Goal: Task Accomplishment & Management: Manage account settings

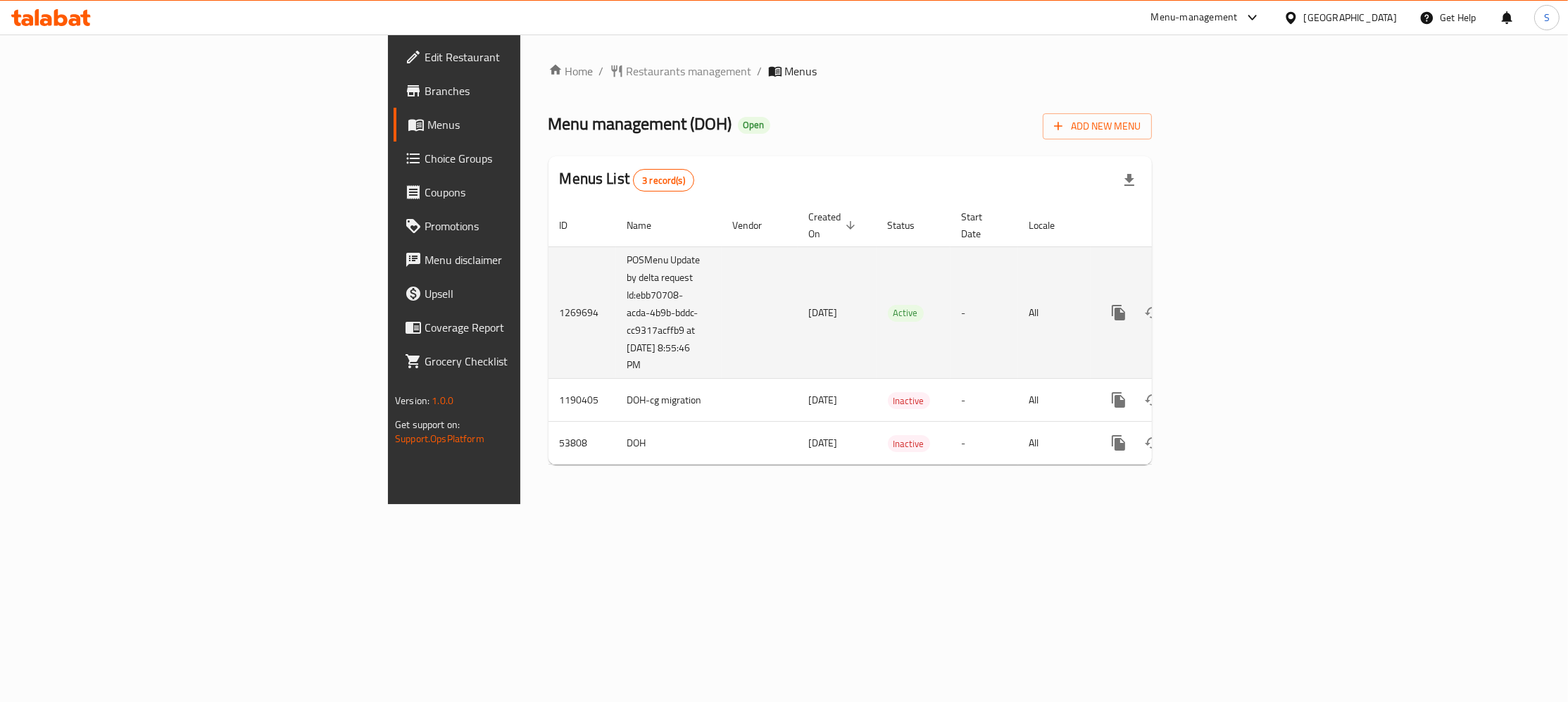
click at [1227, 306] on icon "enhanced table" at bounding box center [1220, 312] width 12 height 12
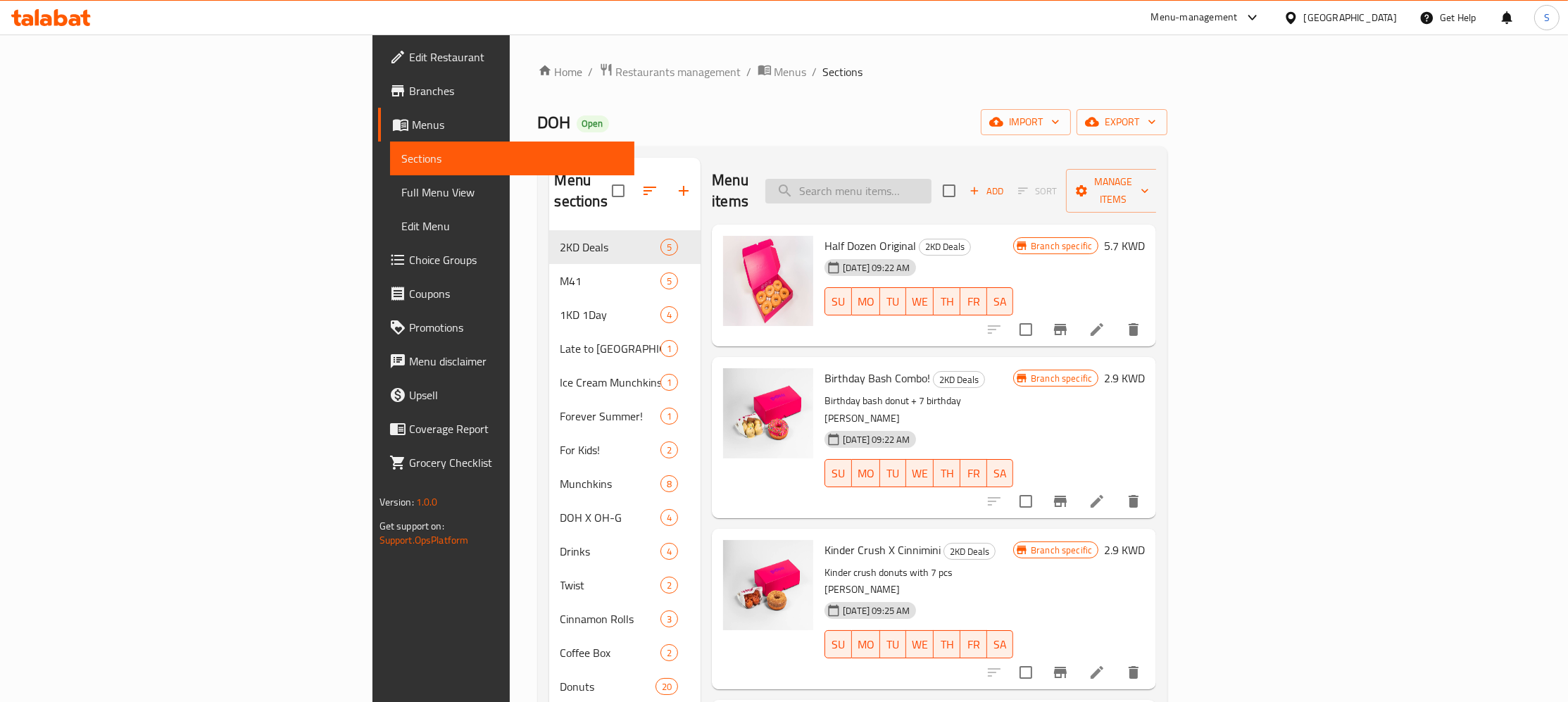
click at [932, 180] on input "search" at bounding box center [848, 191] width 166 height 25
paste input "create your own bucket"
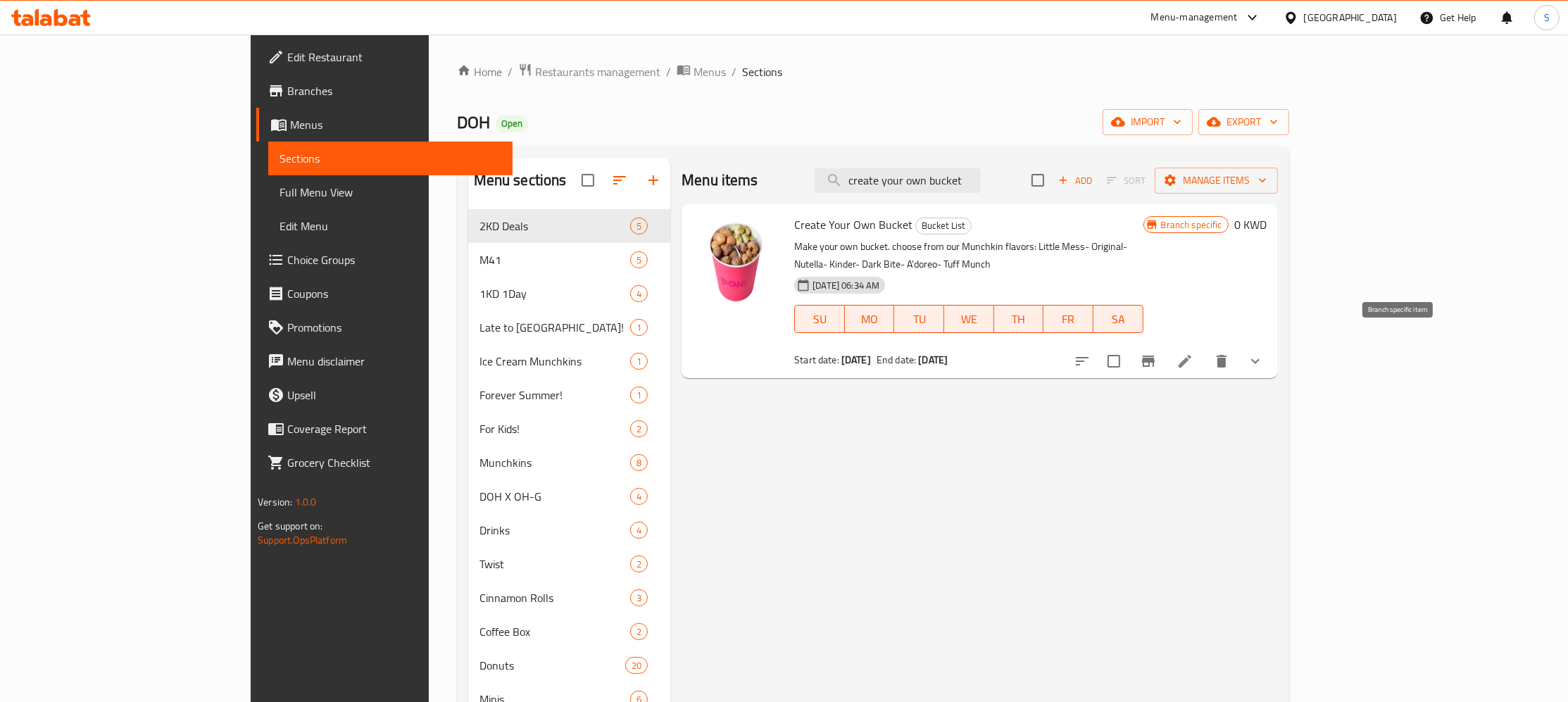
click at [1155, 355] on icon "Branch-specific-item" at bounding box center [1149, 361] width 12 height 11
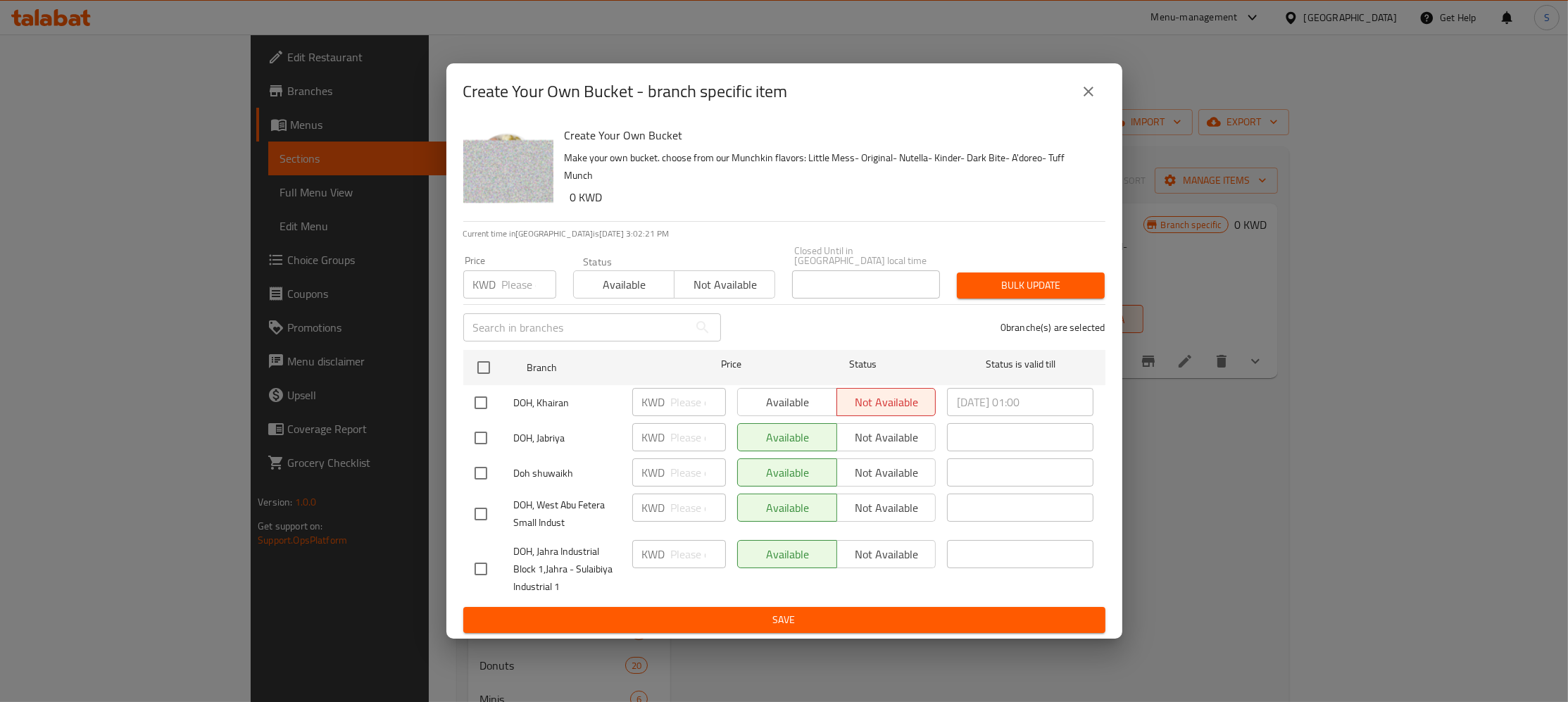
click at [1078, 92] on button "close" at bounding box center [1088, 91] width 34 height 34
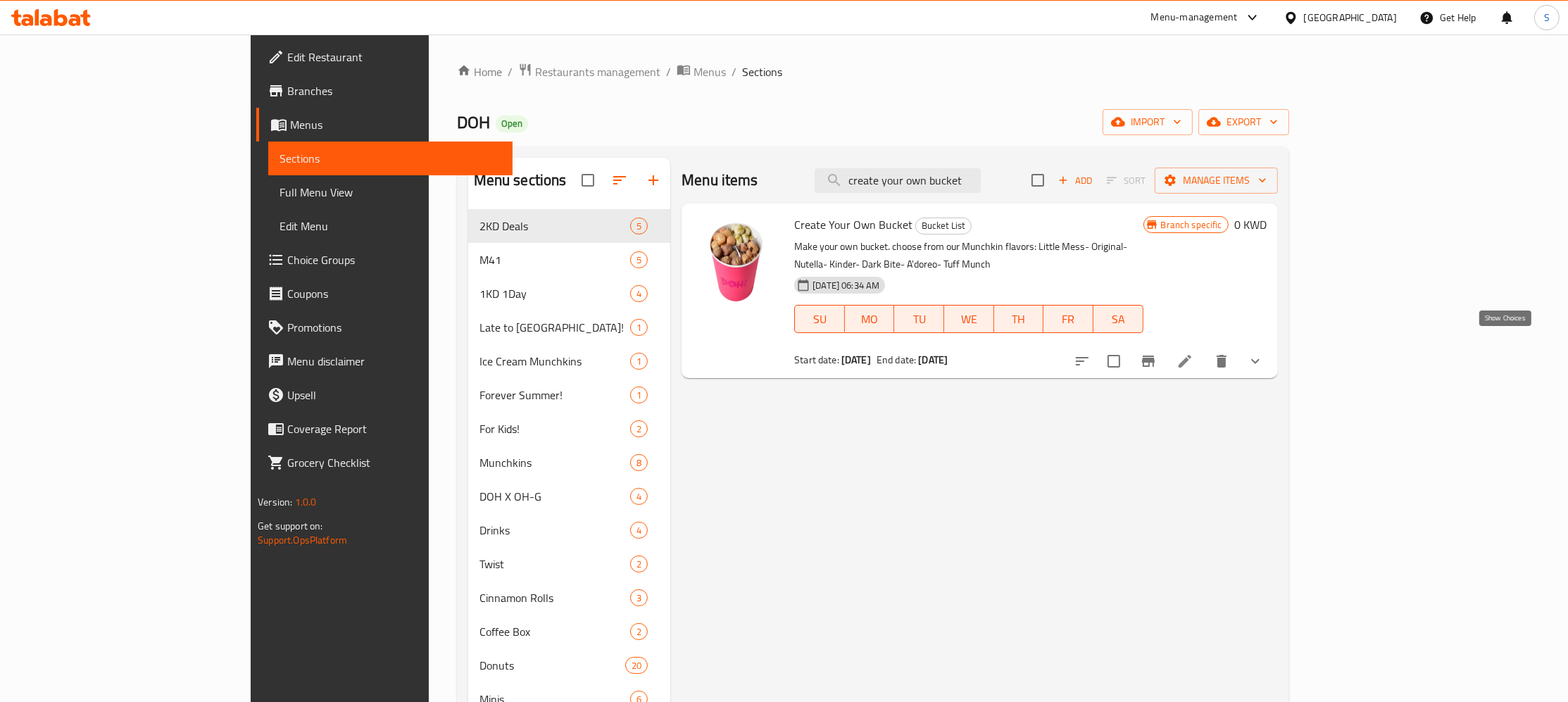
click at [1260, 359] on icon "show more" at bounding box center [1256, 362] width 9 height 5
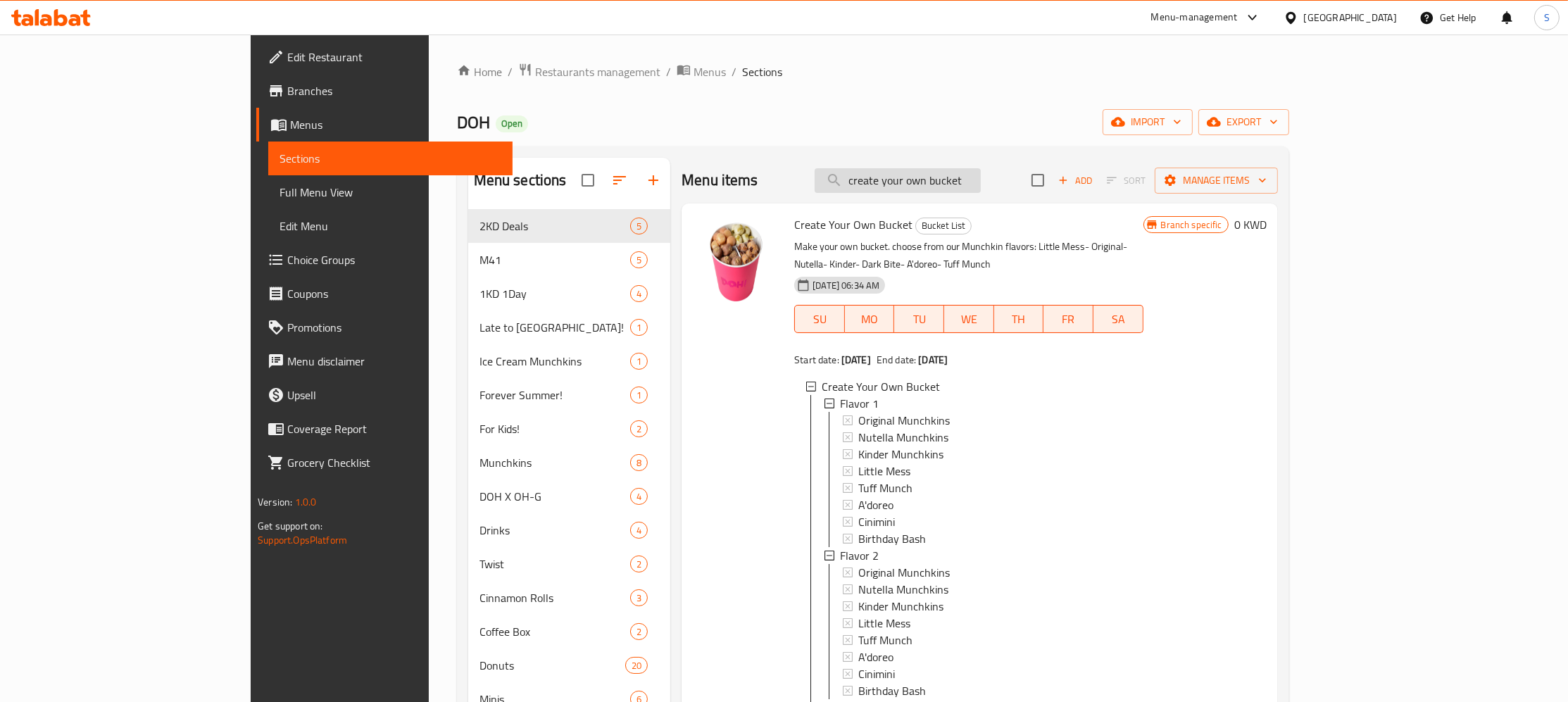
click at [981, 179] on input "create your own bucket" at bounding box center [897, 181] width 166 height 25
paste input "Cinimini"
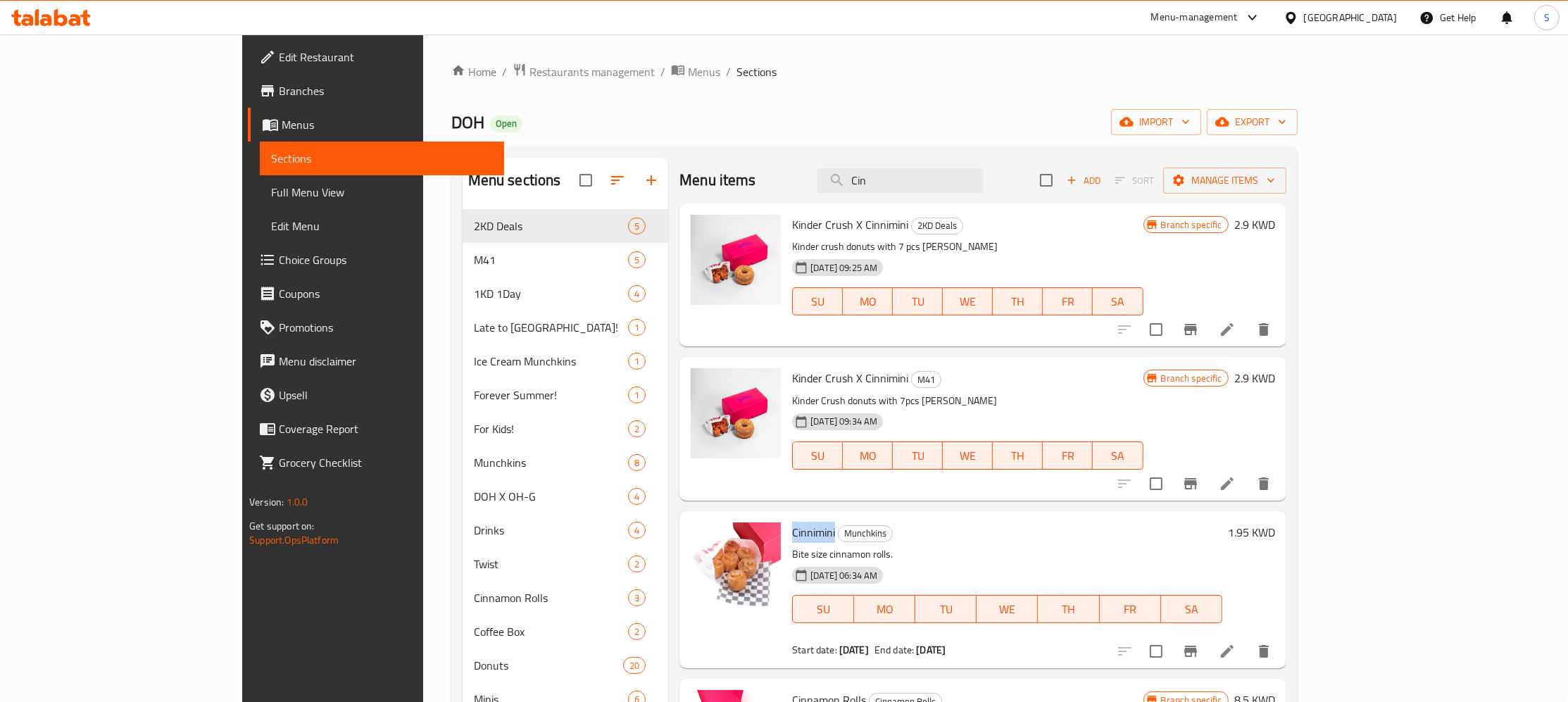
drag, startPoint x: 732, startPoint y: 529, endPoint x: 775, endPoint y: 533, distance: 43.2
click at [792, 533] on span "Cinnimini" at bounding box center [813, 533] width 43 height 21
copy span "Cinnimini"
drag, startPoint x: 990, startPoint y: 179, endPoint x: 823, endPoint y: 184, distance: 167.1
click at [823, 184] on input "Cin" at bounding box center [900, 181] width 166 height 25
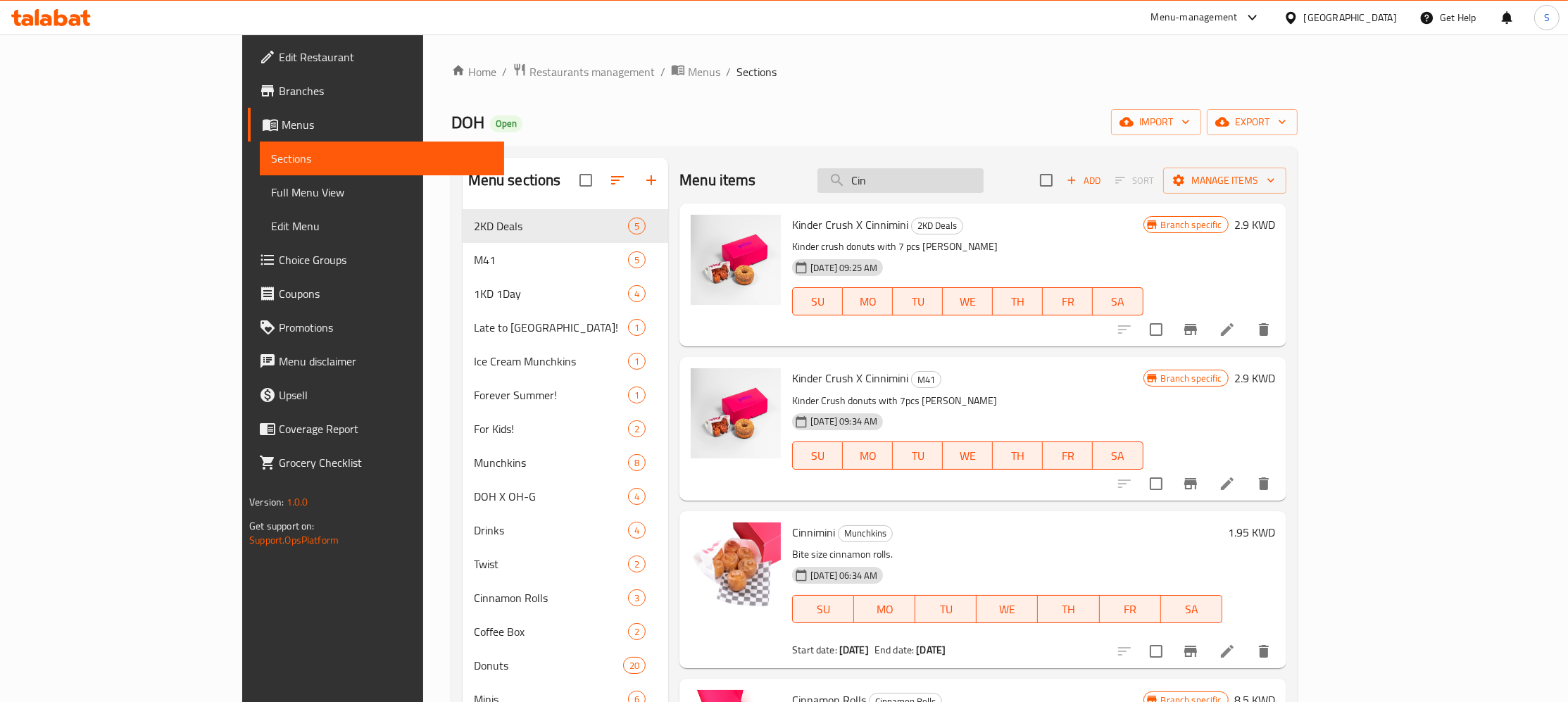
click at [984, 182] on input "Cin" at bounding box center [900, 181] width 166 height 25
type input "b"
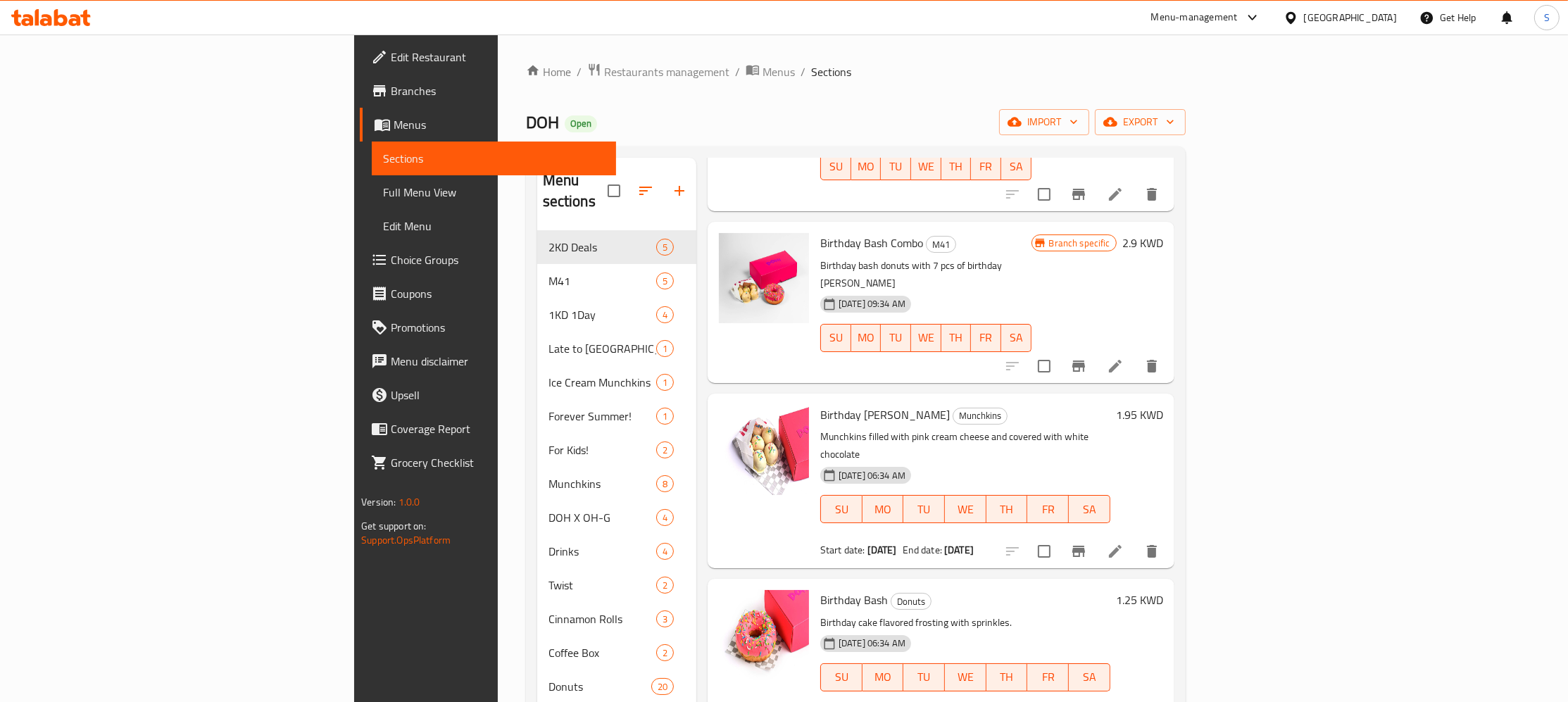
scroll to position [223, 0]
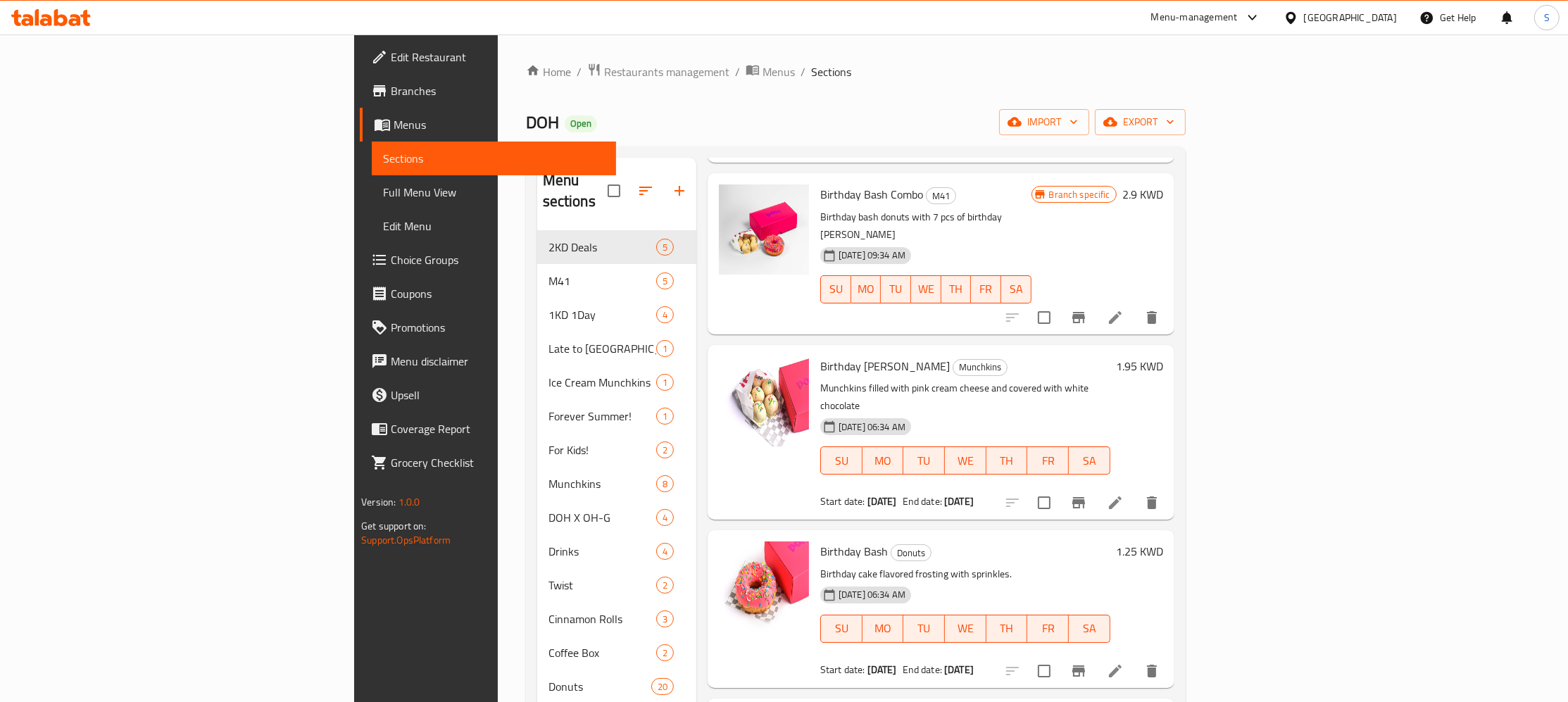
type input "birthday bash"
drag, startPoint x: 734, startPoint y: 304, endPoint x: 854, endPoint y: 308, distance: 120.1
click at [854, 356] on h6 "Birthday Bash Munchkins Munchkins" at bounding box center [965, 366] width 290 height 19
copy h6 "Birthday [PERSON_NAME]"
click at [526, 83] on div "Home / Restaurants management / Menus / Sections DOH Open import export Menu se…" at bounding box center [856, 543] width 660 height 962
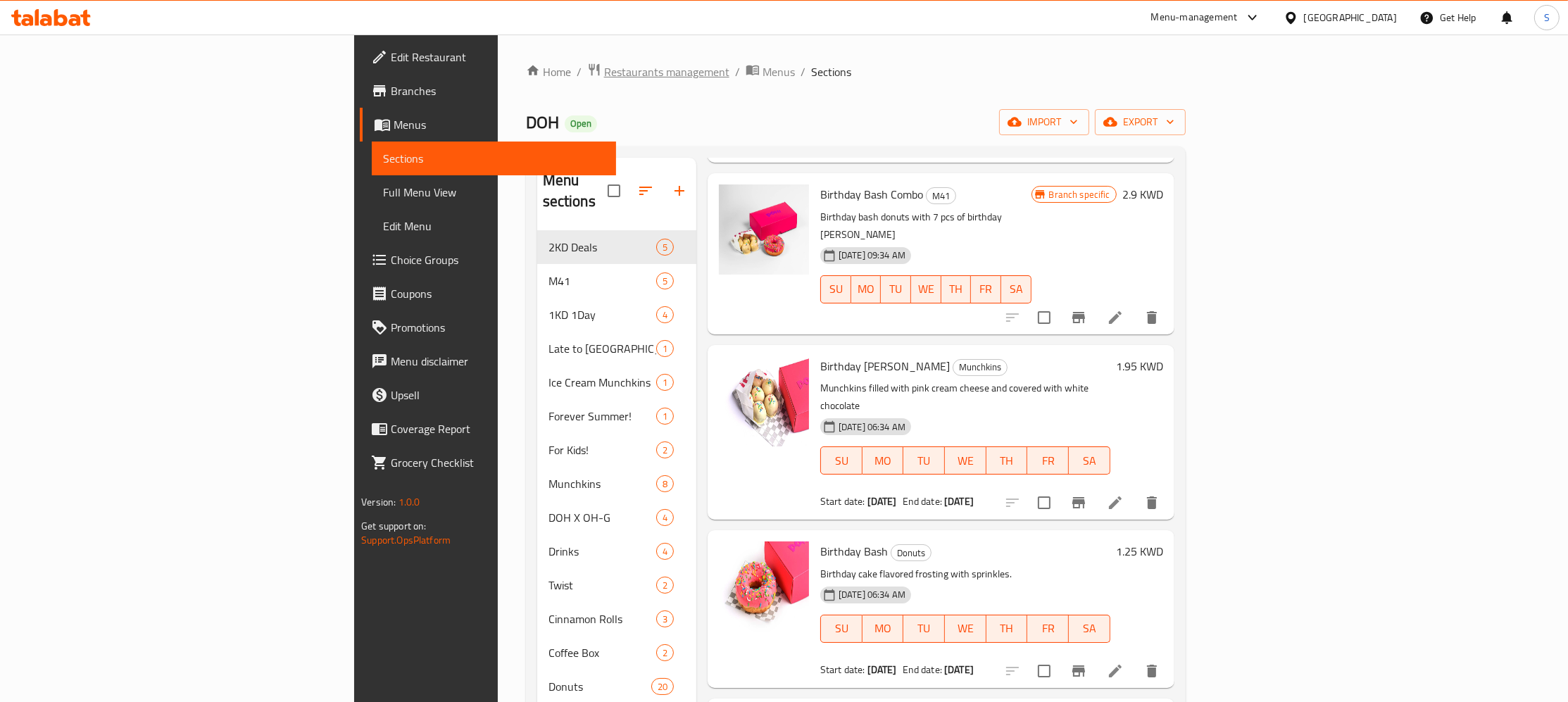
click at [604, 73] on span "Restaurants management" at bounding box center [666, 71] width 125 height 17
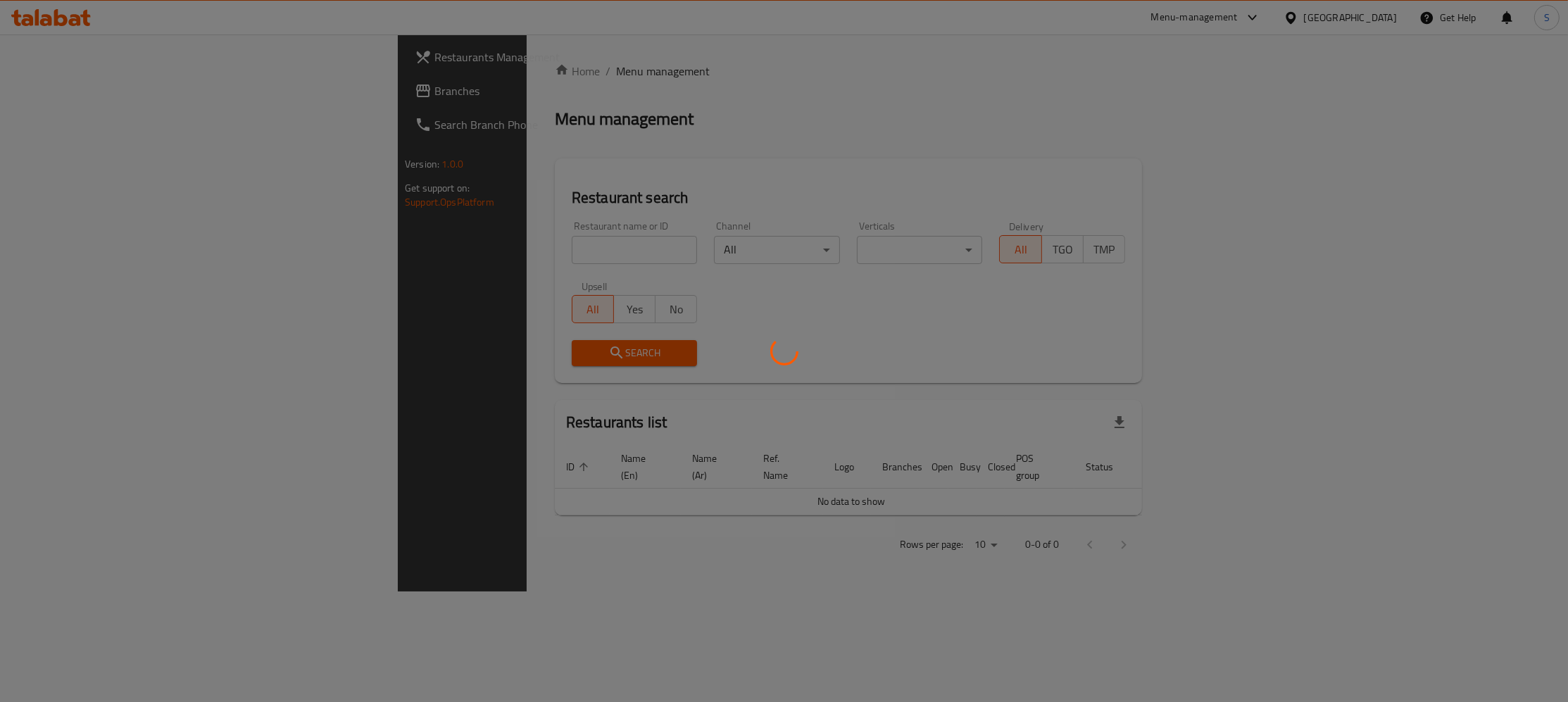
click at [453, 247] on div at bounding box center [784, 351] width 1568 height 702
drag, startPoint x: 415, startPoint y: 258, endPoint x: 426, endPoint y: 252, distance: 12.5
click at [417, 258] on div at bounding box center [784, 351] width 1568 height 702
click at [445, 247] on div at bounding box center [784, 351] width 1568 height 702
click at [464, 245] on div at bounding box center [784, 351] width 1568 height 702
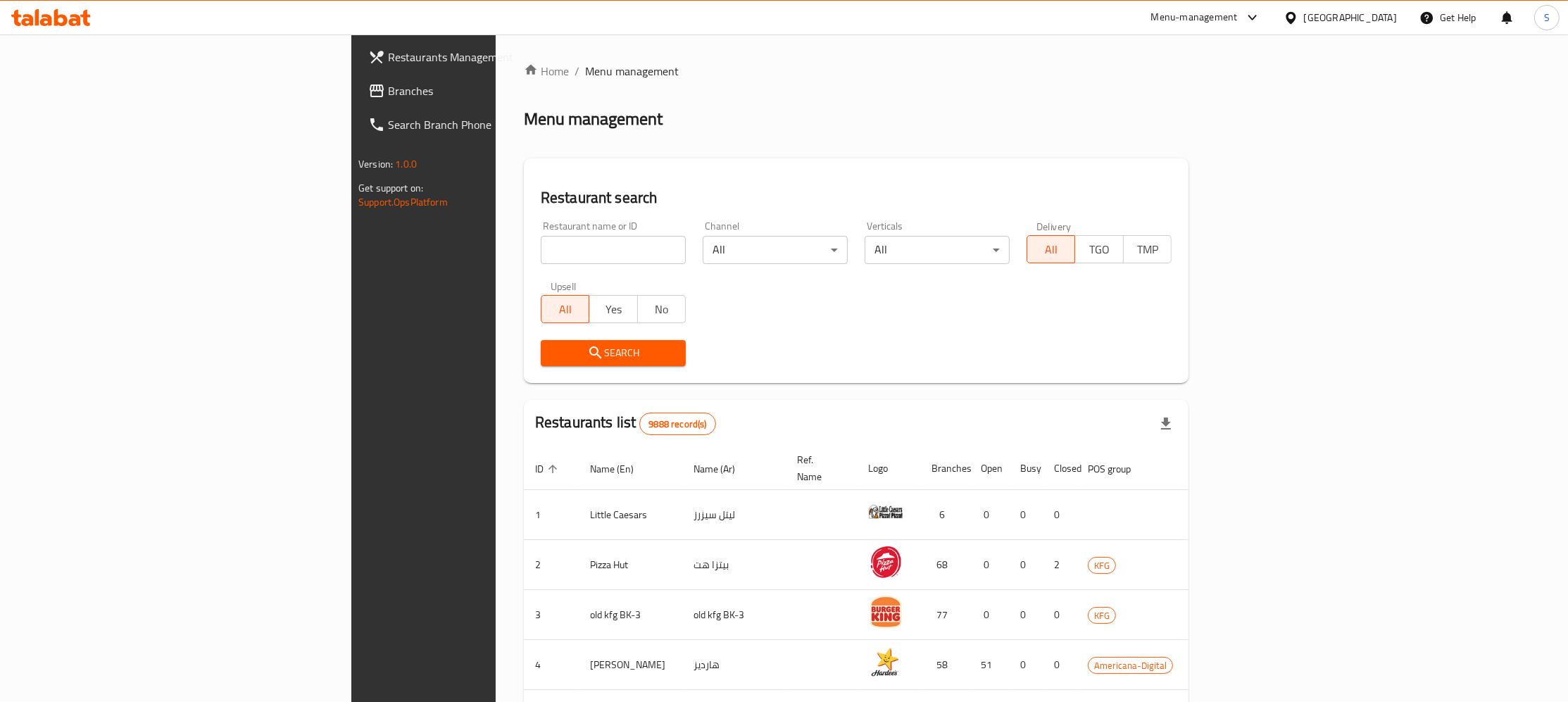
click at [466, 248] on div at bounding box center [784, 351] width 1568 height 702
click at [541, 248] on input "search" at bounding box center [612, 250] width 145 height 28
type input "beek j"
click button "Search" at bounding box center [612, 354] width 145 height 26
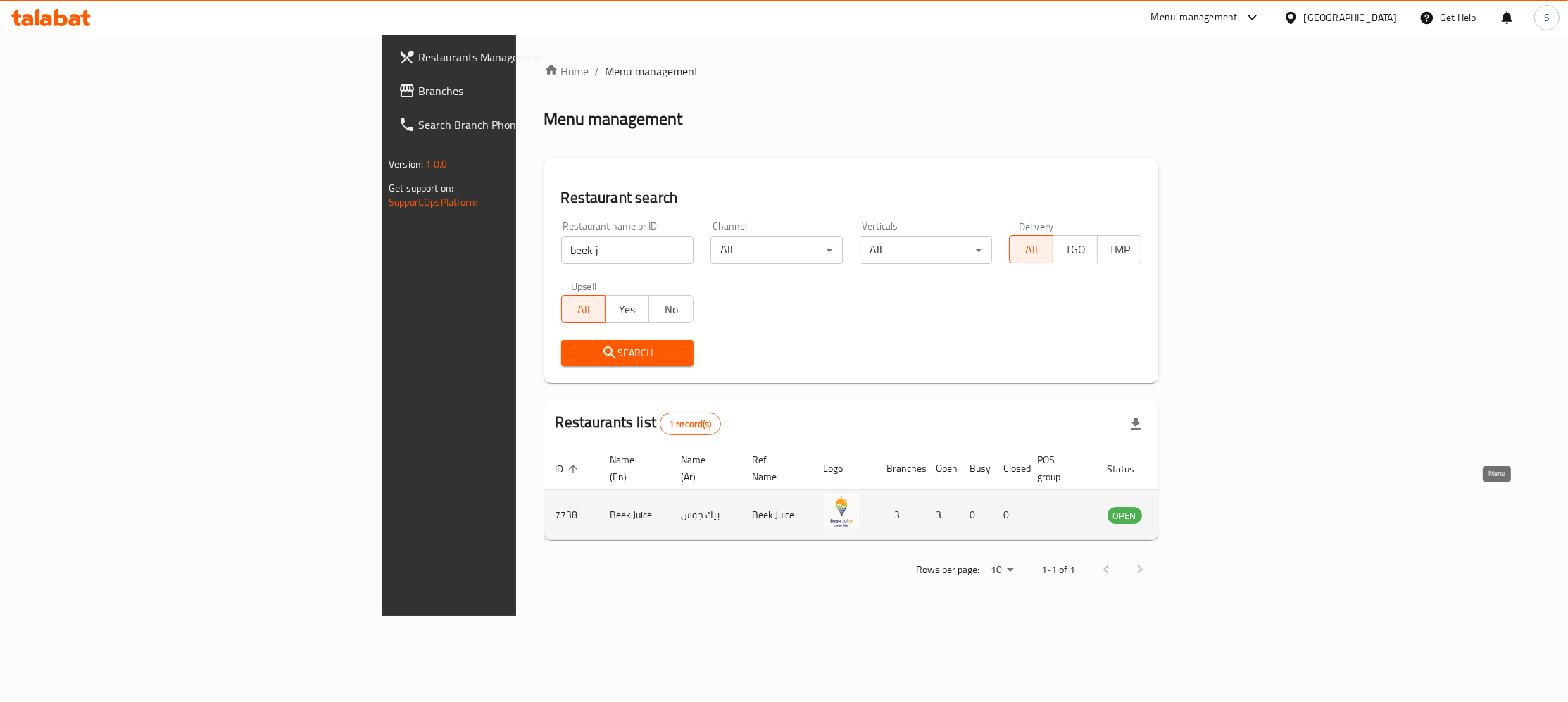
click at [1198, 510] on icon "enhanced table" at bounding box center [1190, 516] width 16 height 12
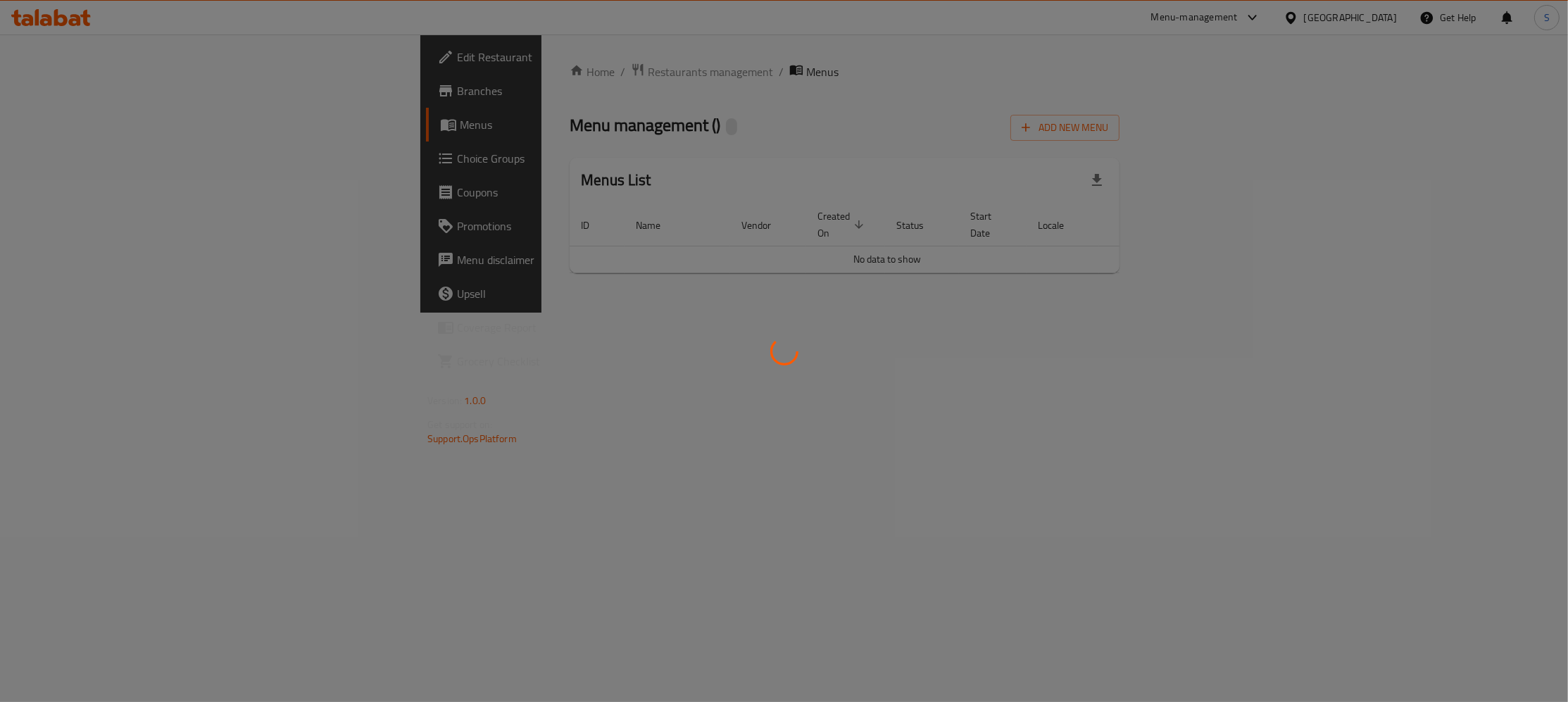
click at [1480, 498] on div at bounding box center [784, 351] width 1568 height 702
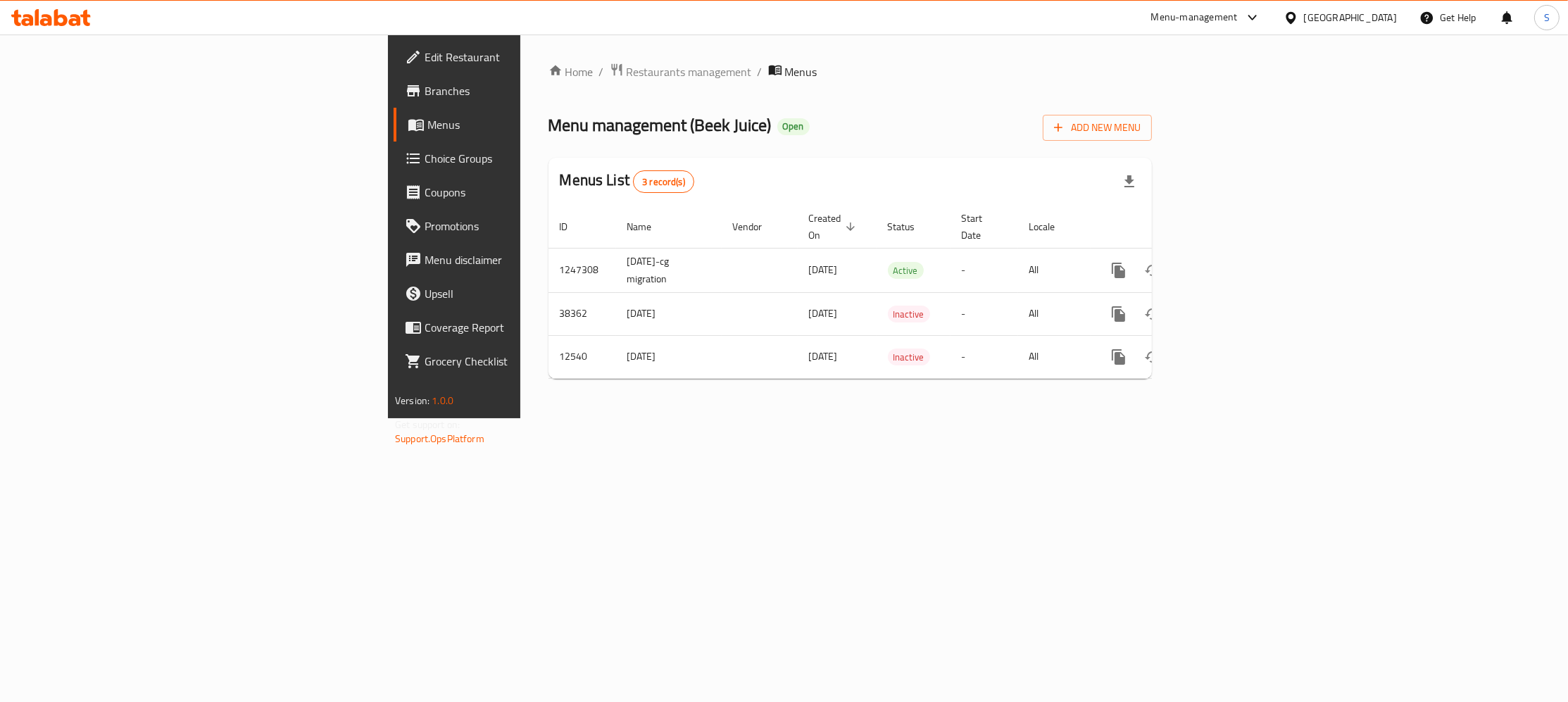
click at [425, 85] on span "Branches" at bounding box center [532, 90] width 214 height 17
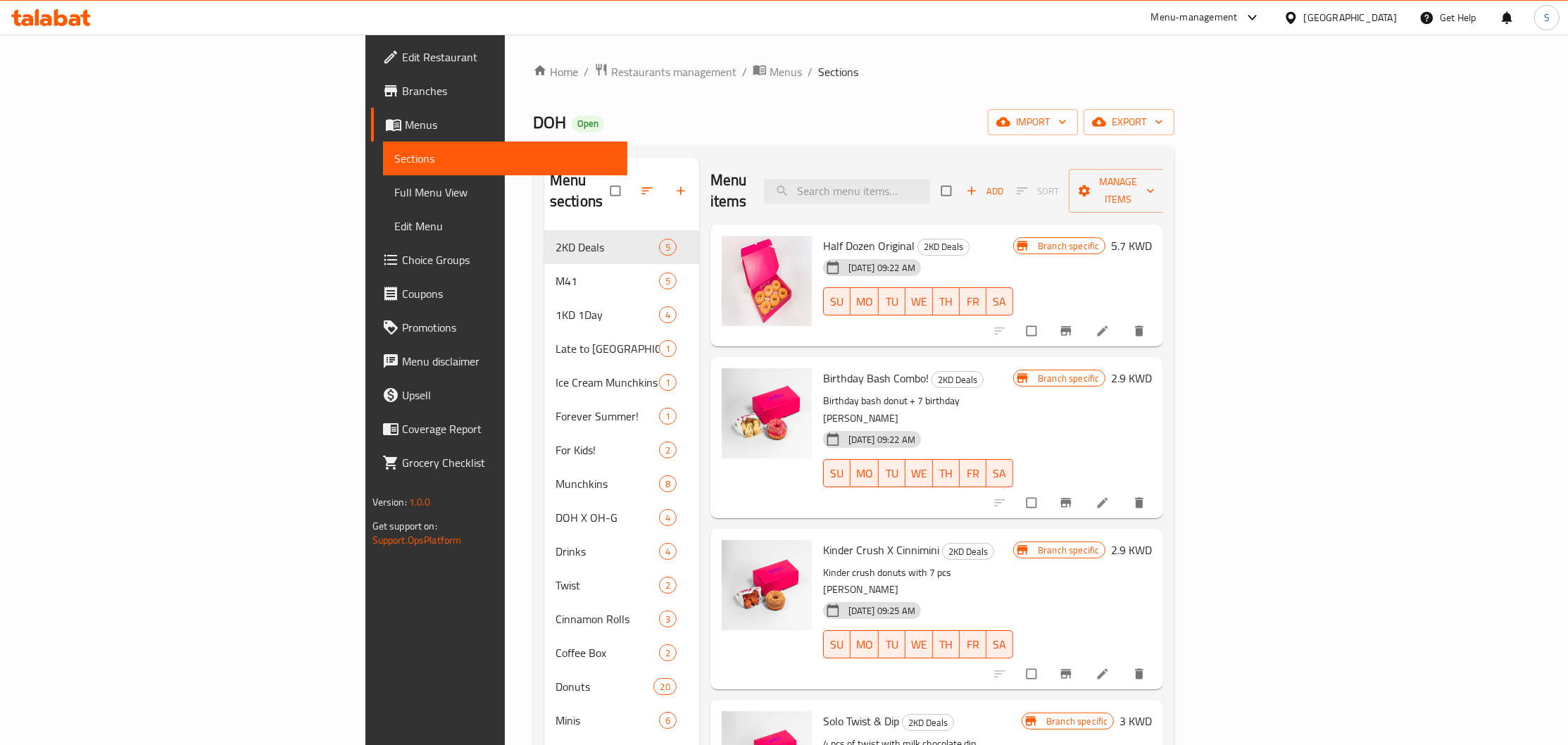
click at [402, 263] on span "Choice Groups" at bounding box center [509, 259] width 214 height 17
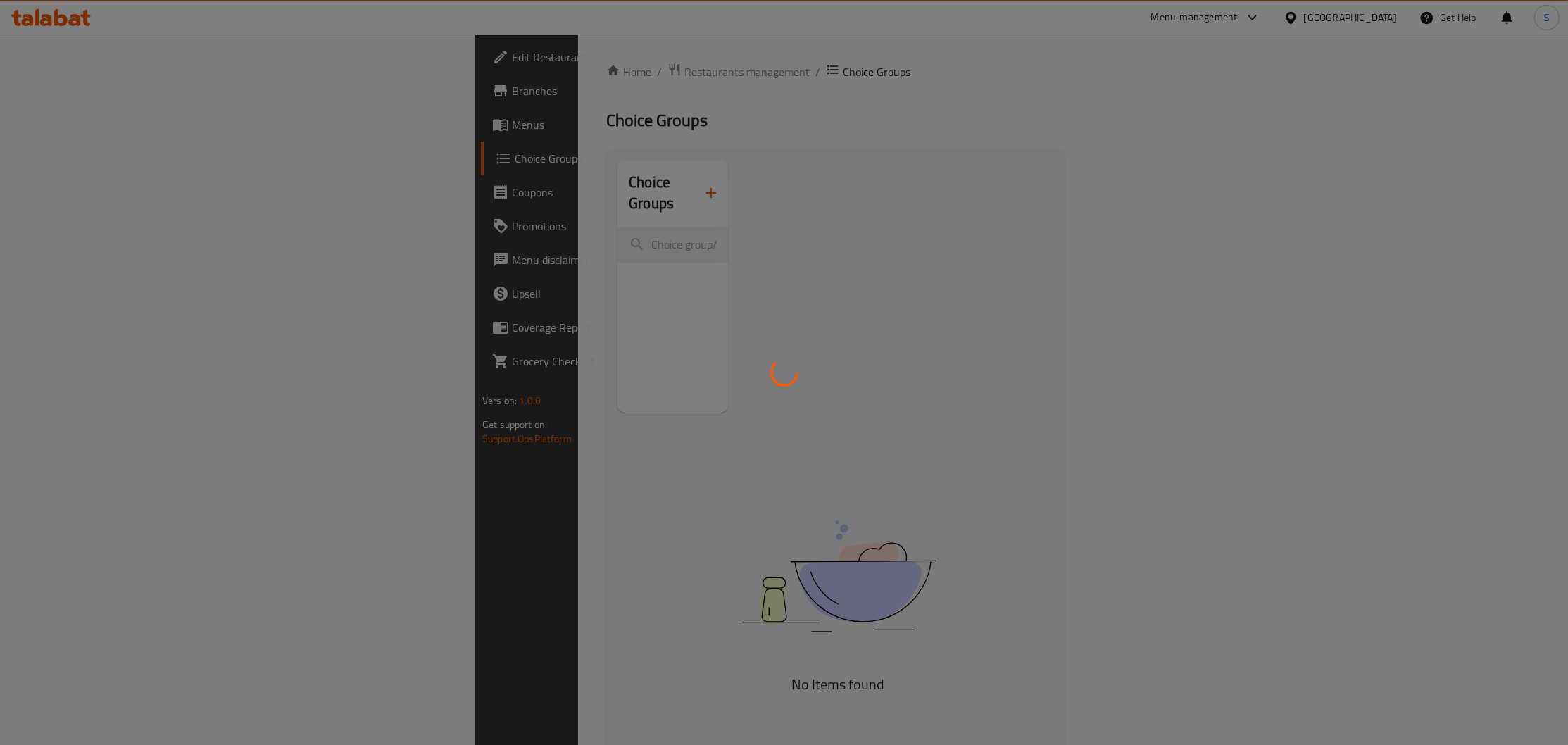
drag, startPoint x: 462, startPoint y: 196, endPoint x: 451, endPoint y: 212, distance: 19.4
click at [455, 210] on div at bounding box center [784, 372] width 1568 height 745
click at [415, 233] on div at bounding box center [784, 372] width 1568 height 745
click at [405, 220] on div at bounding box center [784, 372] width 1568 height 745
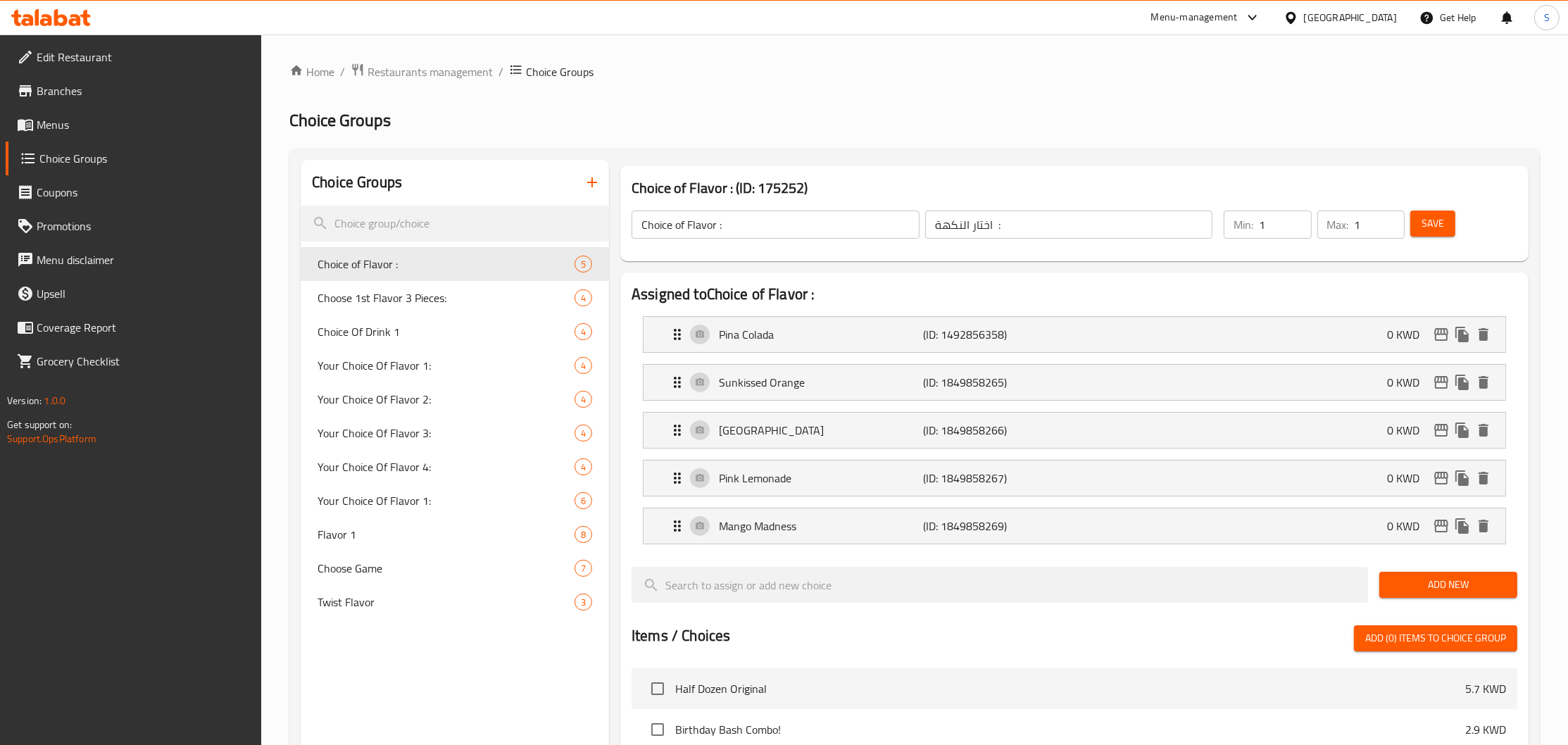
click at [405, 220] on div "Home / Restaurants management / Choice Groups Choice Groups Choice Groups Choic…" at bounding box center [914, 612] width 1250 height 1100
click at [405, 220] on input "search" at bounding box center [455, 223] width 308 height 36
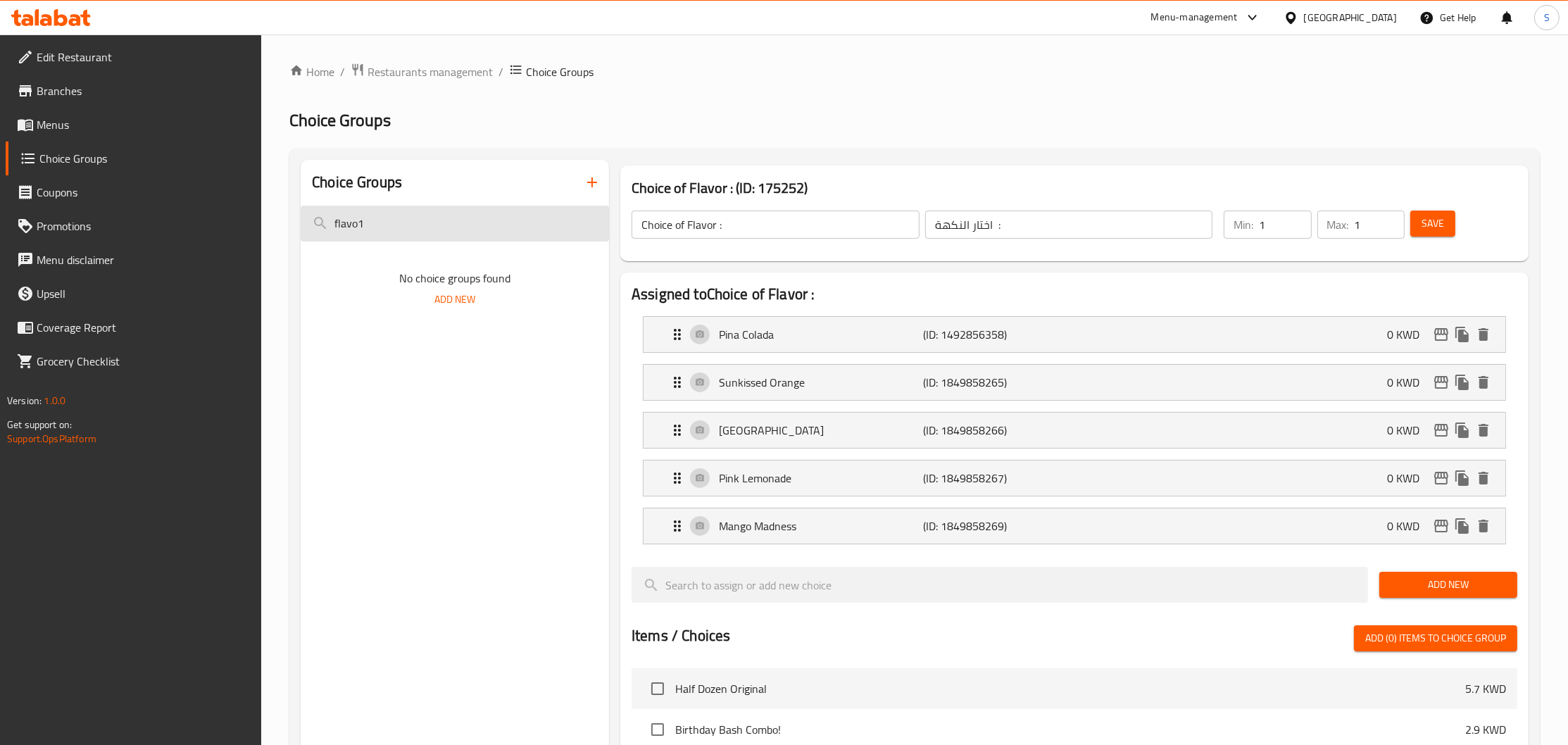
drag, startPoint x: 137, startPoint y: 259, endPoint x: 104, endPoint y: 250, distance: 34.2
click at [301, 241] on input "flavo1" at bounding box center [455, 223] width 308 height 36
type input "cinim"
click at [347, 248] on div "Flavor 1 8" at bounding box center [455, 264] width 308 height 34
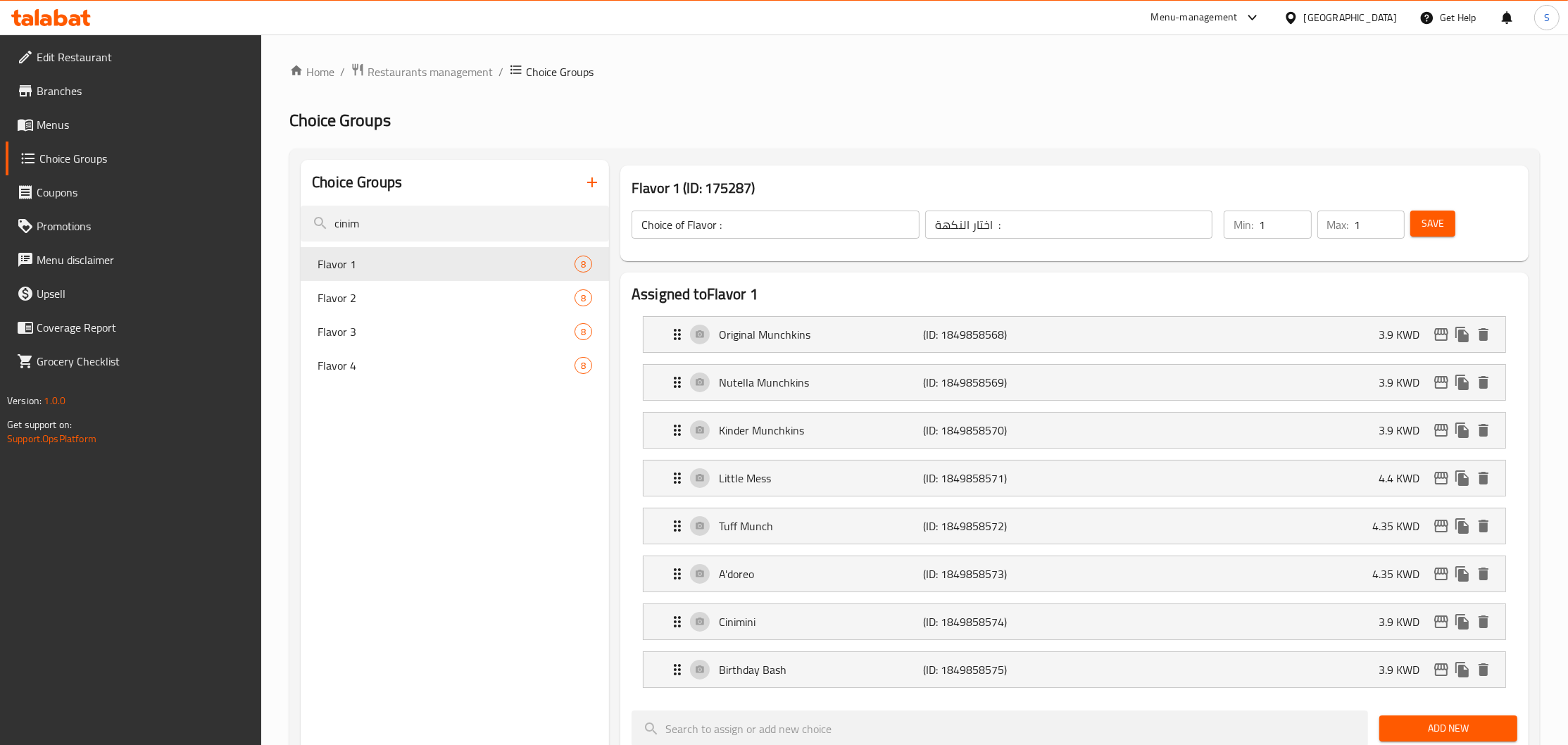
type input "Flavor 1"
type input "النكهة ١"
drag, startPoint x: 798, startPoint y: 633, endPoint x: 812, endPoint y: 628, distance: 14.9
click at [798, 634] on div "Cinimini (ID: 1849858574) 3.9 KWD" at bounding box center [1078, 621] width 820 height 35
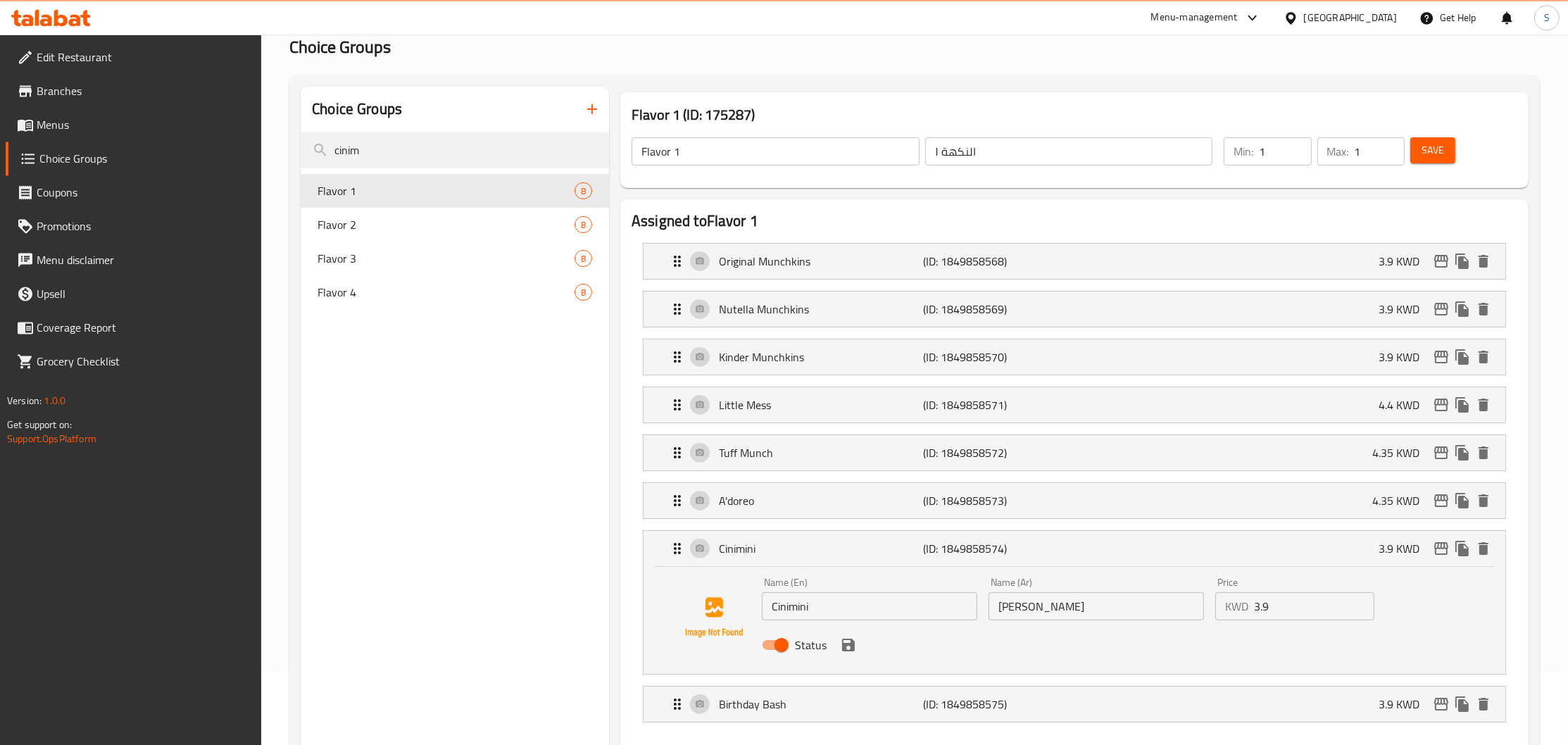
scroll to position [228, 0]
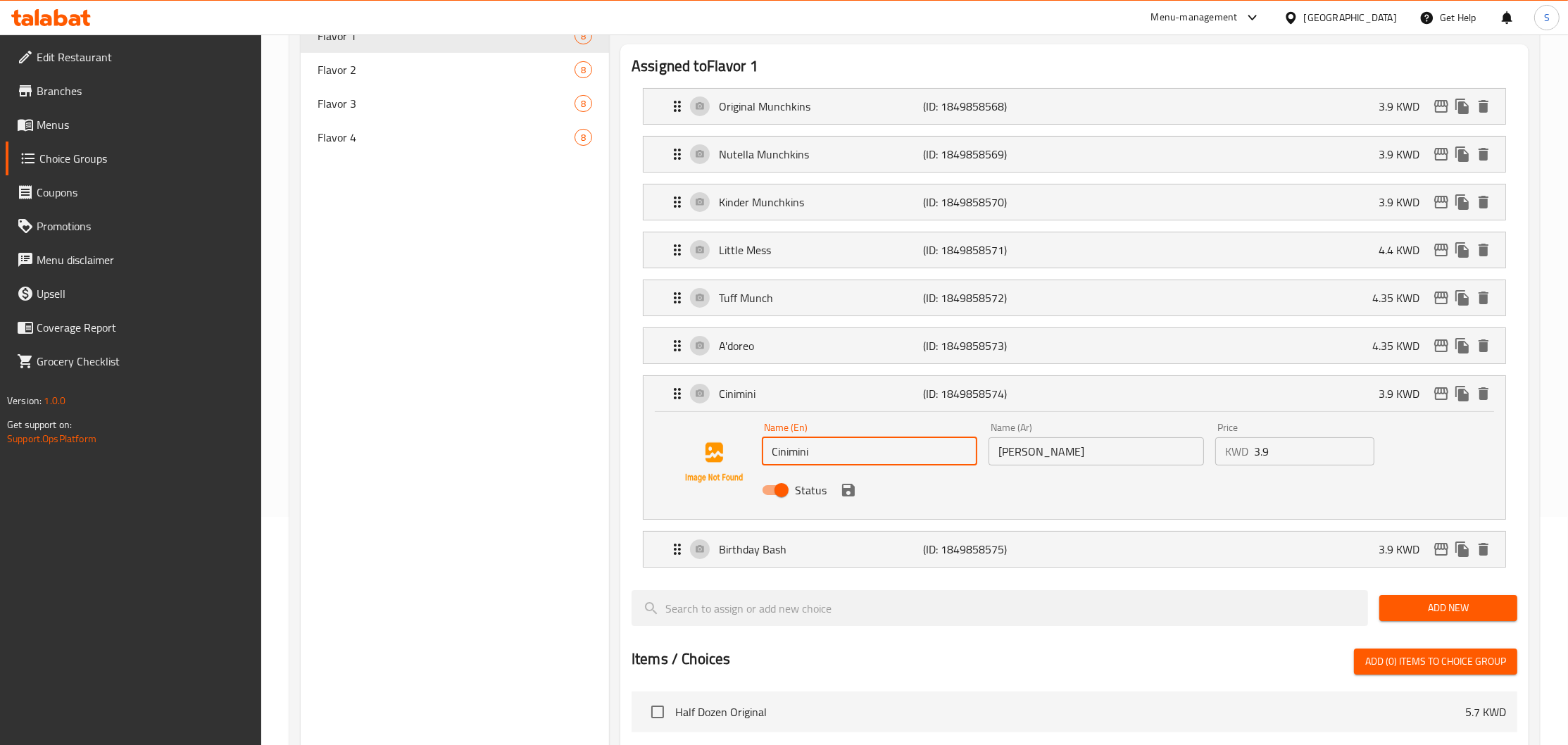
drag, startPoint x: 849, startPoint y: 451, endPoint x: 656, endPoint y: 466, distance: 193.6
click at [762, 465] on input "Cinimini" at bounding box center [870, 451] width 216 height 28
paste input "nimini"
click at [848, 491] on icon "save" at bounding box center [848, 490] width 12 height 12
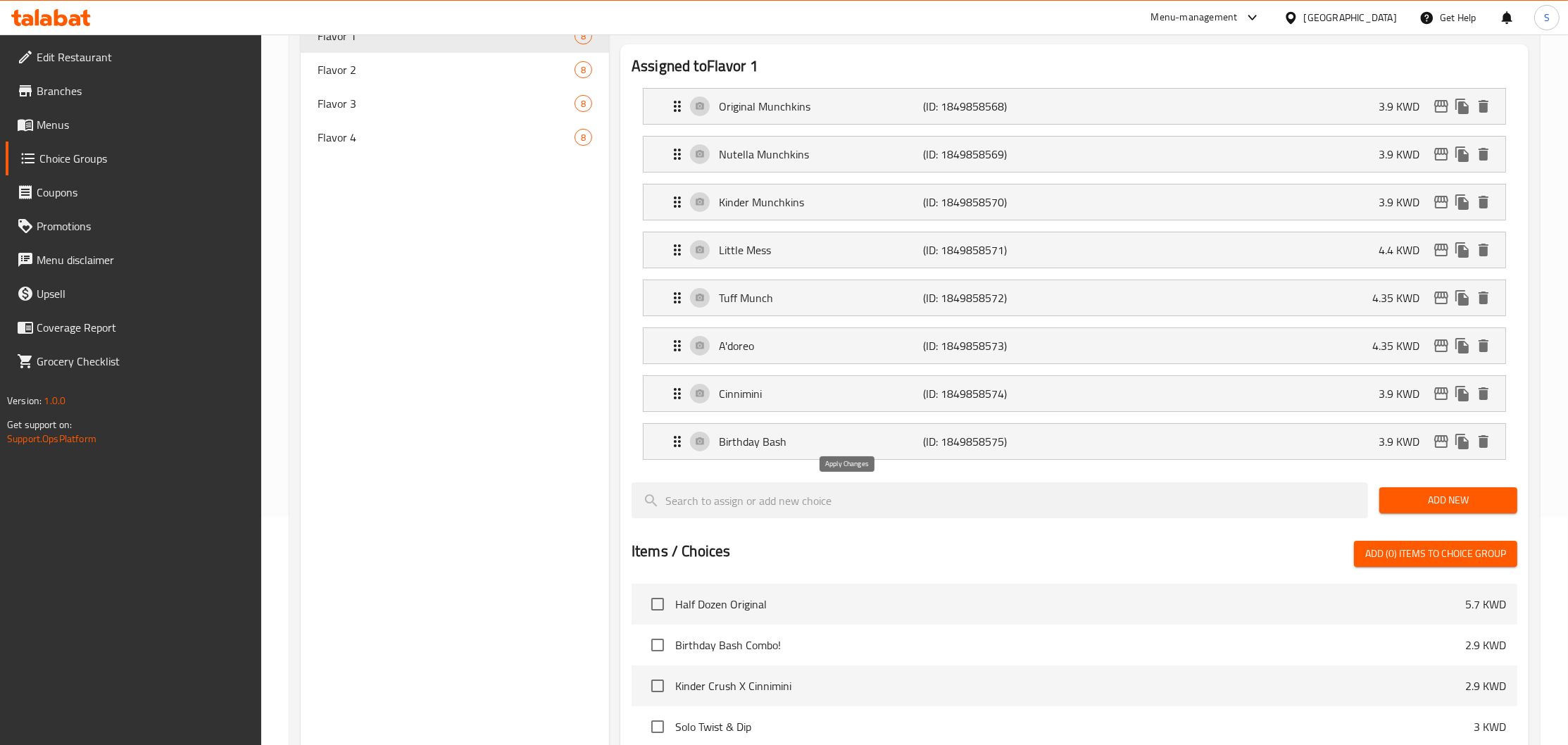
type input "Cinnimini"
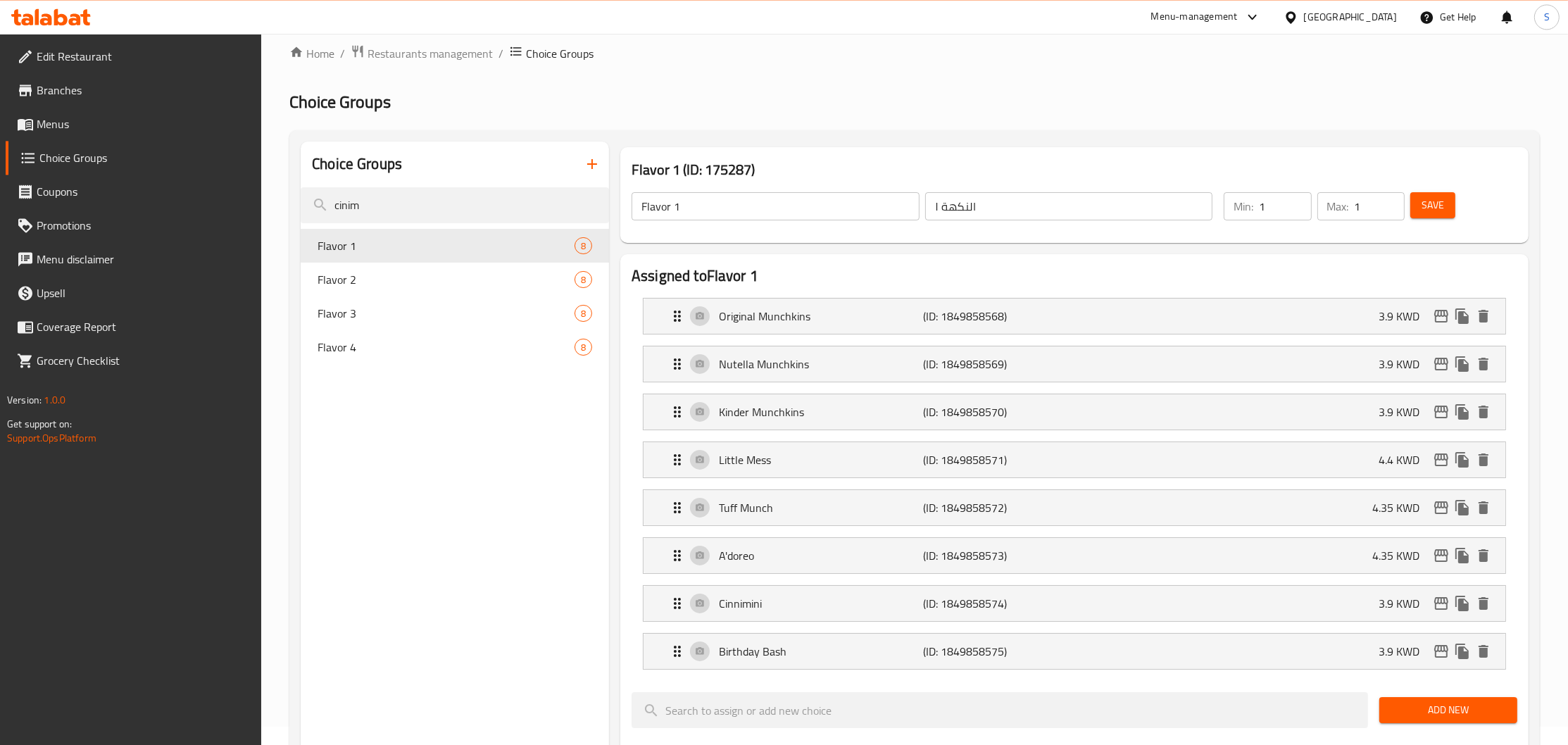
scroll to position [0, 0]
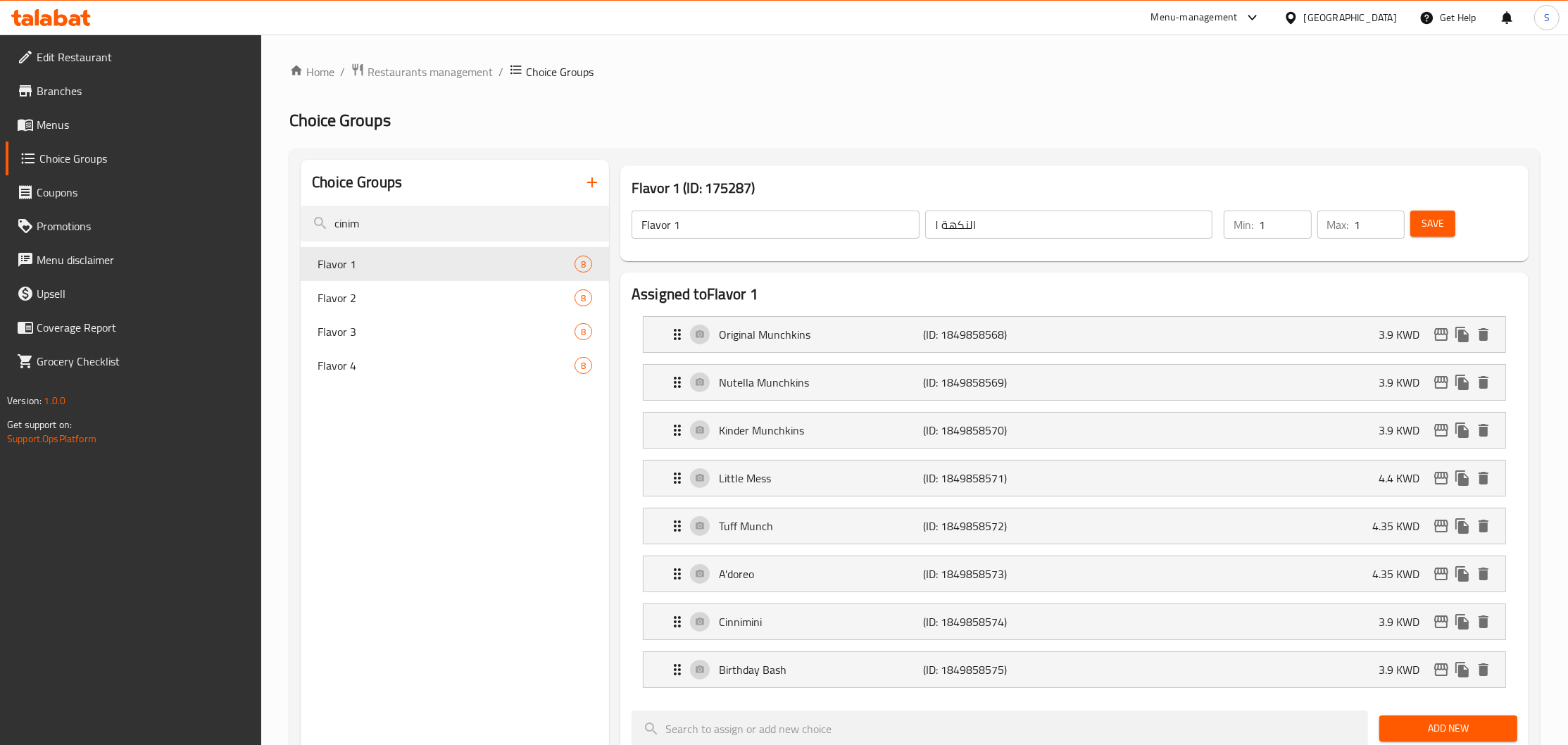
click at [1441, 223] on span "Save" at bounding box center [1433, 224] width 23 height 18
click at [390, 290] on div "Home / Restaurants management / Choice Groups Choice Groups Choice Groups cinim…" at bounding box center [914, 720] width 1250 height 1317
click at [372, 301] on div "Flavor 1 8 Flavor 2 8 Flavor 3 8 Flavor 4 8" at bounding box center [455, 315] width 308 height 135
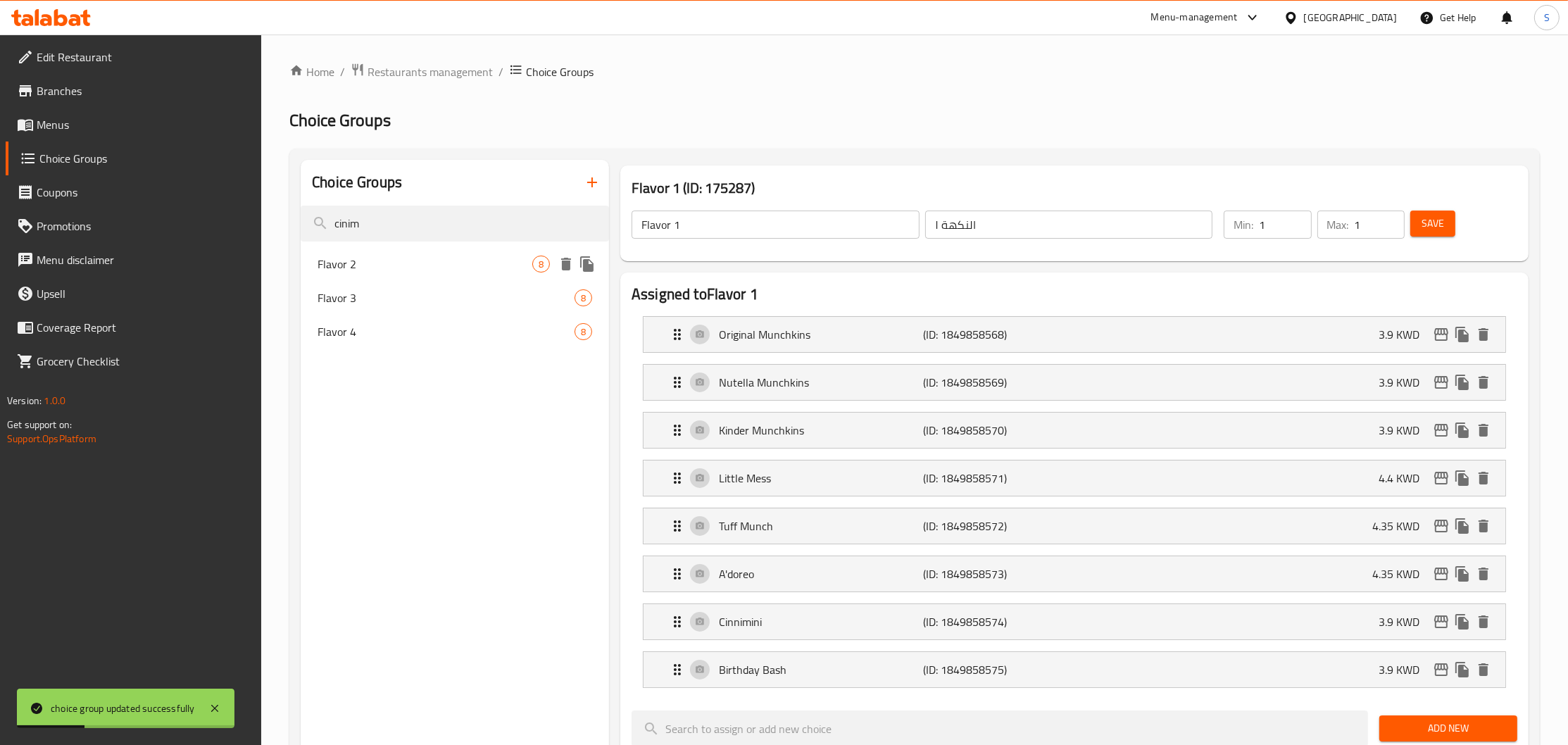
click at [365, 268] on span "Flavor 2" at bounding box center [425, 263] width 215 height 17
type input "Flavor 2"
type input "النكهة 2"
click at [790, 629] on p "Cinimini" at bounding box center [820, 621] width 204 height 17
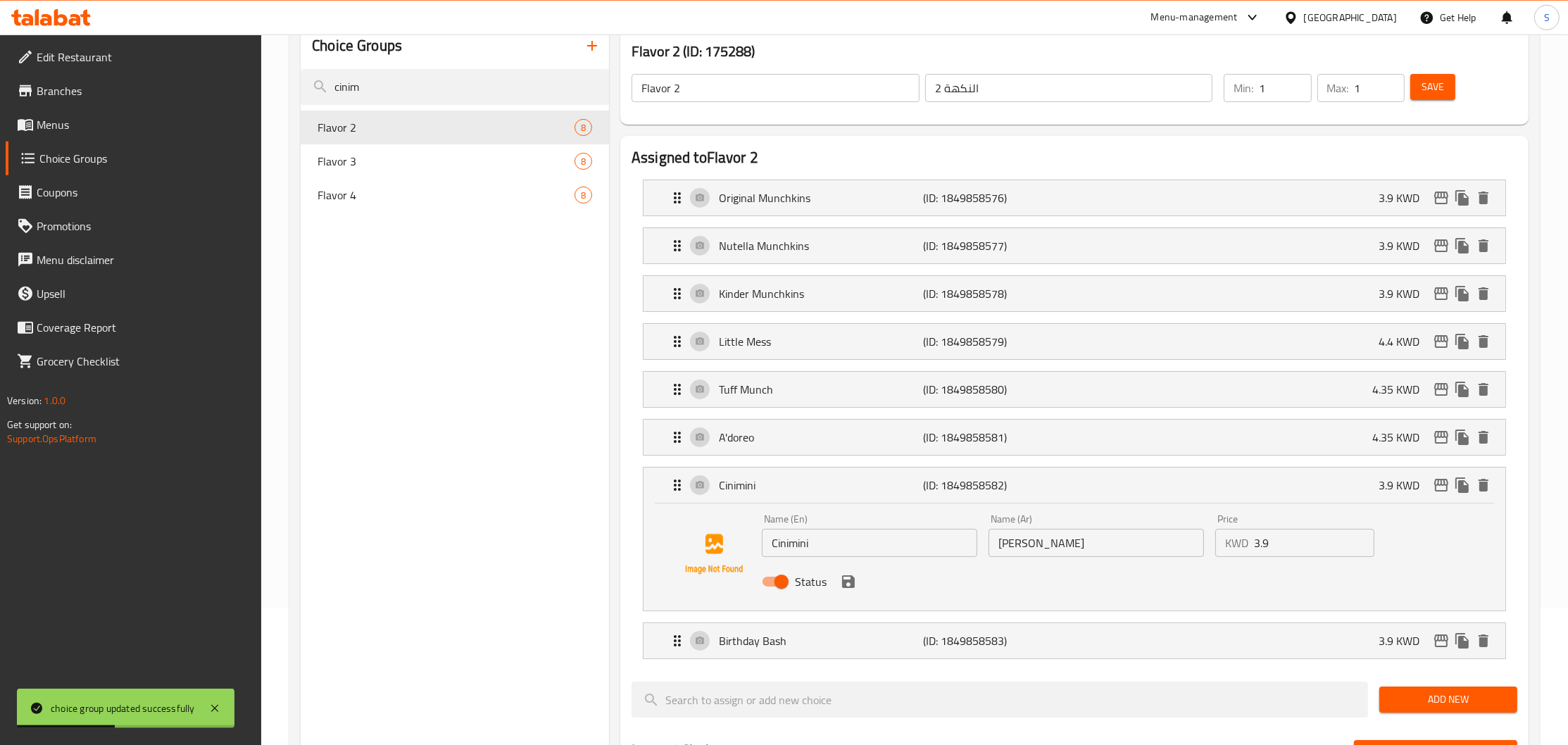
scroll to position [228, 0]
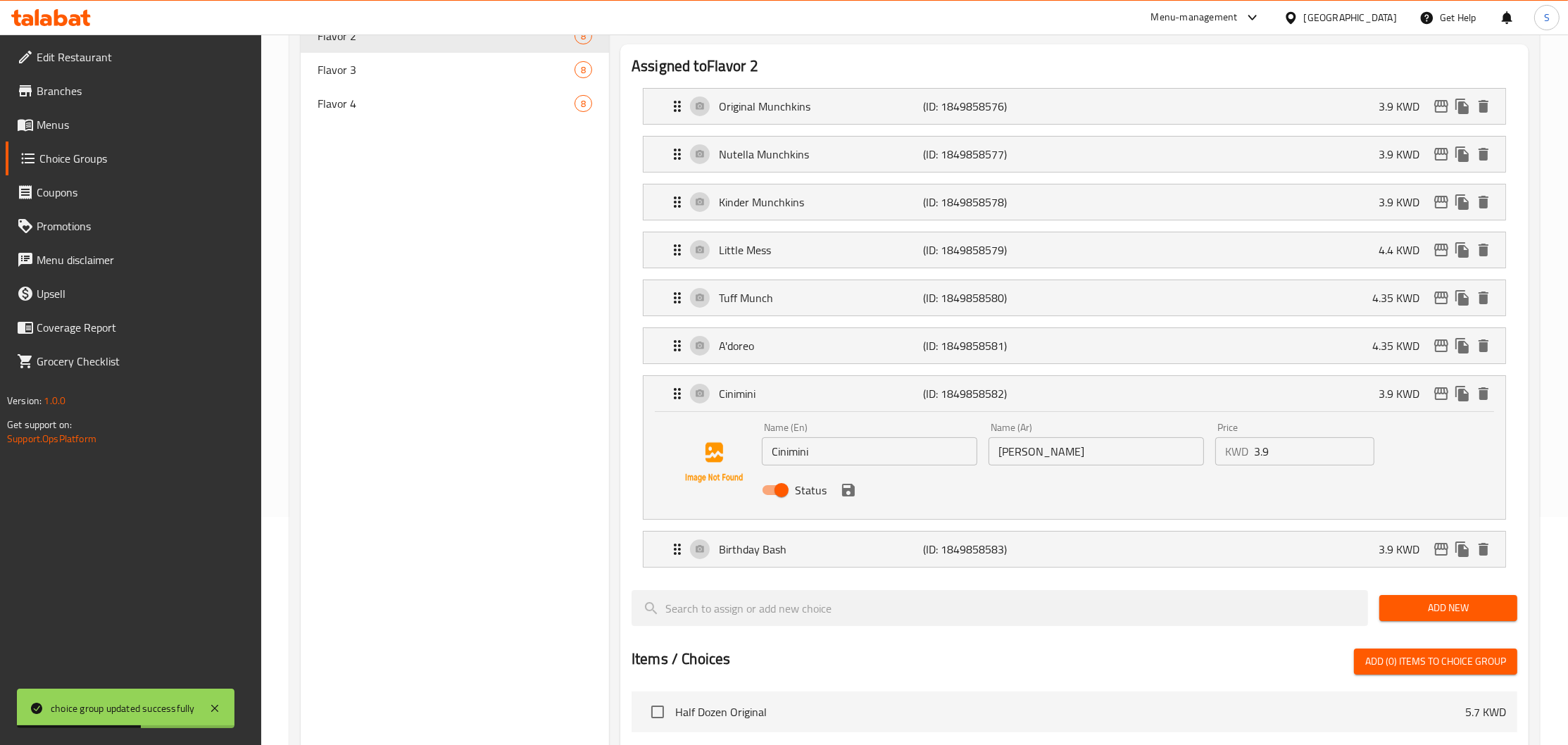
drag, startPoint x: 904, startPoint y: 453, endPoint x: 659, endPoint y: 470, distance: 245.6
click at [762, 465] on input "Cinimini" at bounding box center [870, 451] width 216 height 28
paste input "nimini"
click at [878, 549] on p "Birthday Bash" at bounding box center [820, 548] width 204 height 17
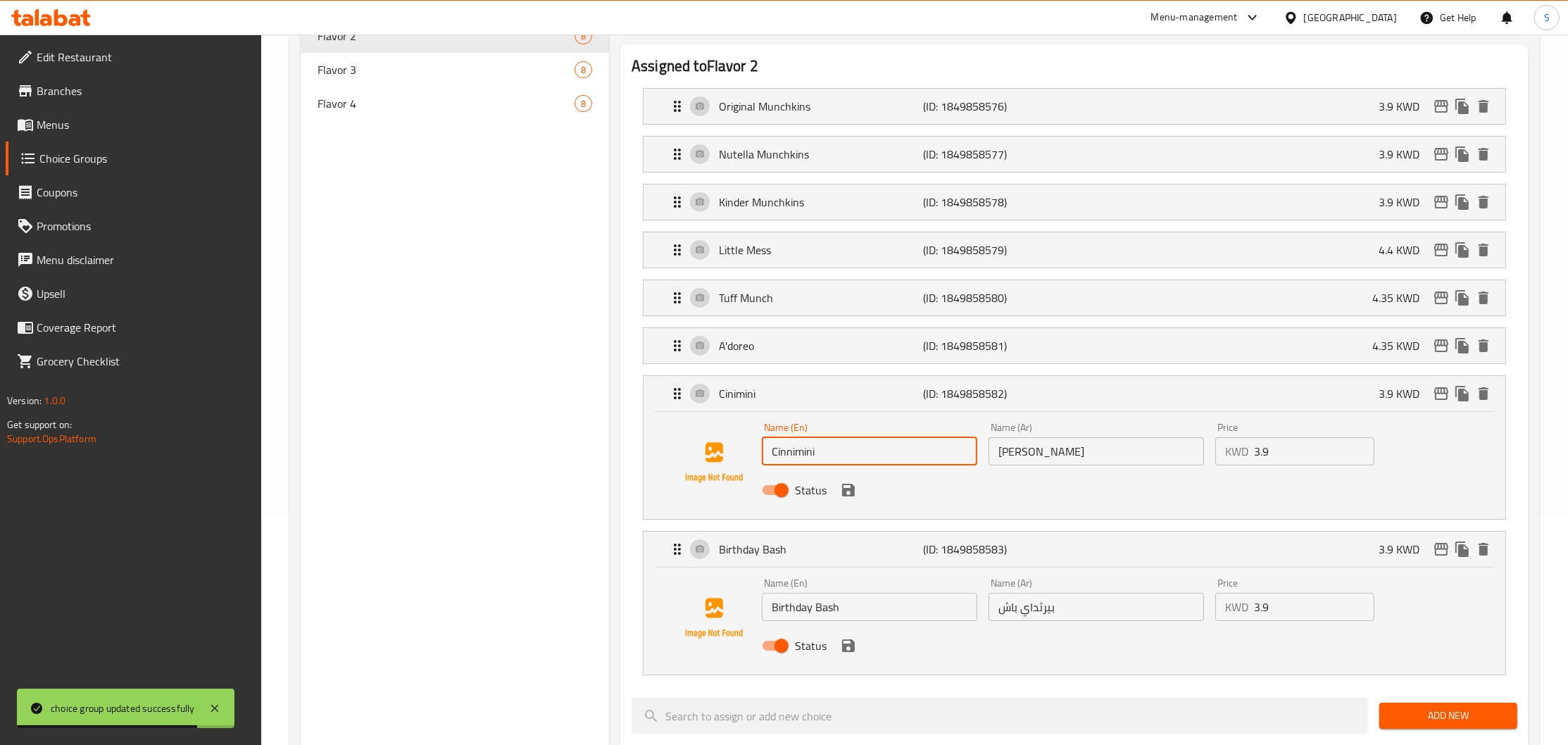
type input "Cinnimini"
drag, startPoint x: 869, startPoint y: 610, endPoint x: 647, endPoint y: 627, distance: 222.6
click at [762, 621] on input "Birthday Bash" at bounding box center [870, 607] width 216 height 28
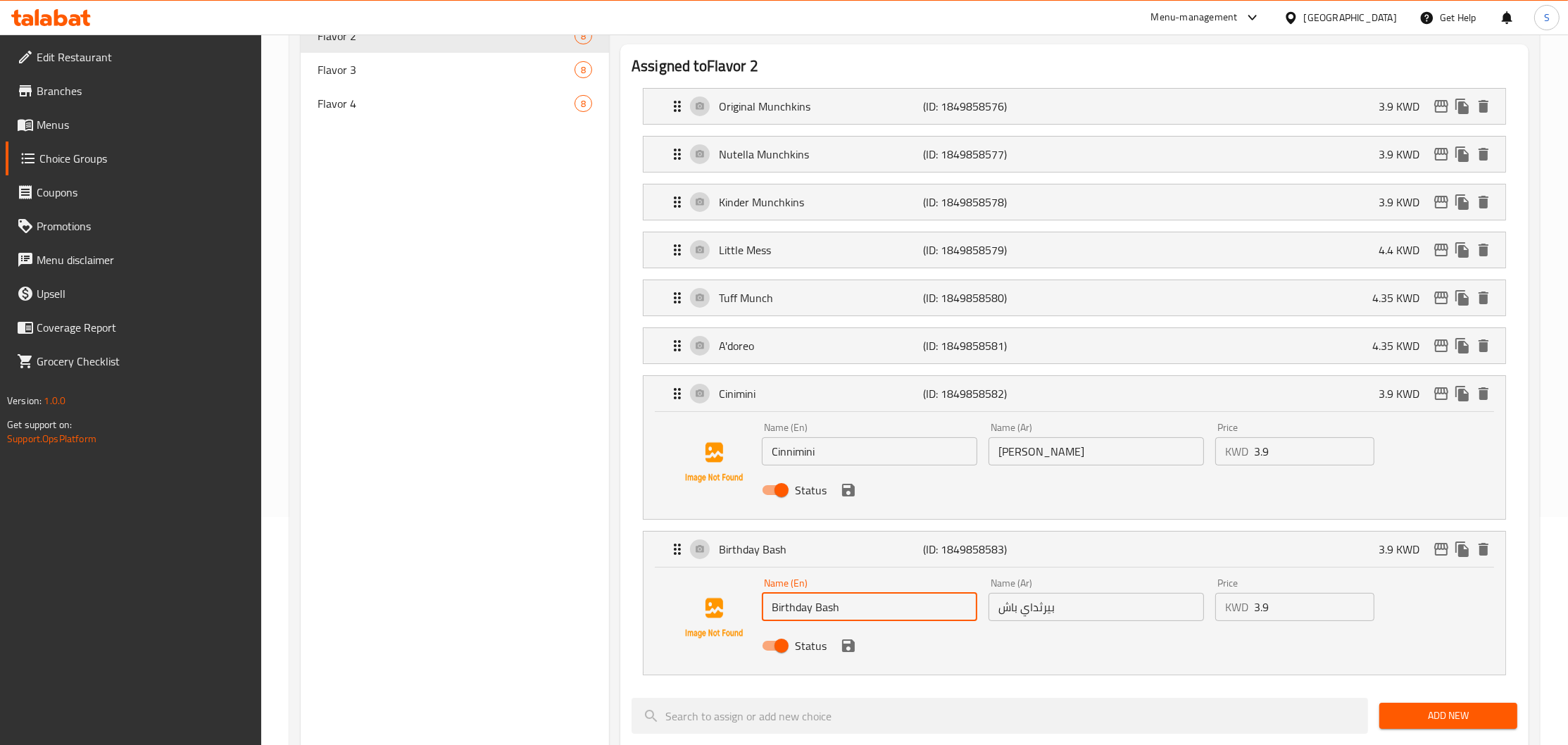
paste input "Munchkins"
drag, startPoint x: 913, startPoint y: 612, endPoint x: 601, endPoint y: 635, distance: 312.8
click at [762, 621] on input "Birthday [PERSON_NAME]" at bounding box center [870, 607] width 216 height 28
click at [845, 643] on icon "save" at bounding box center [848, 645] width 17 height 17
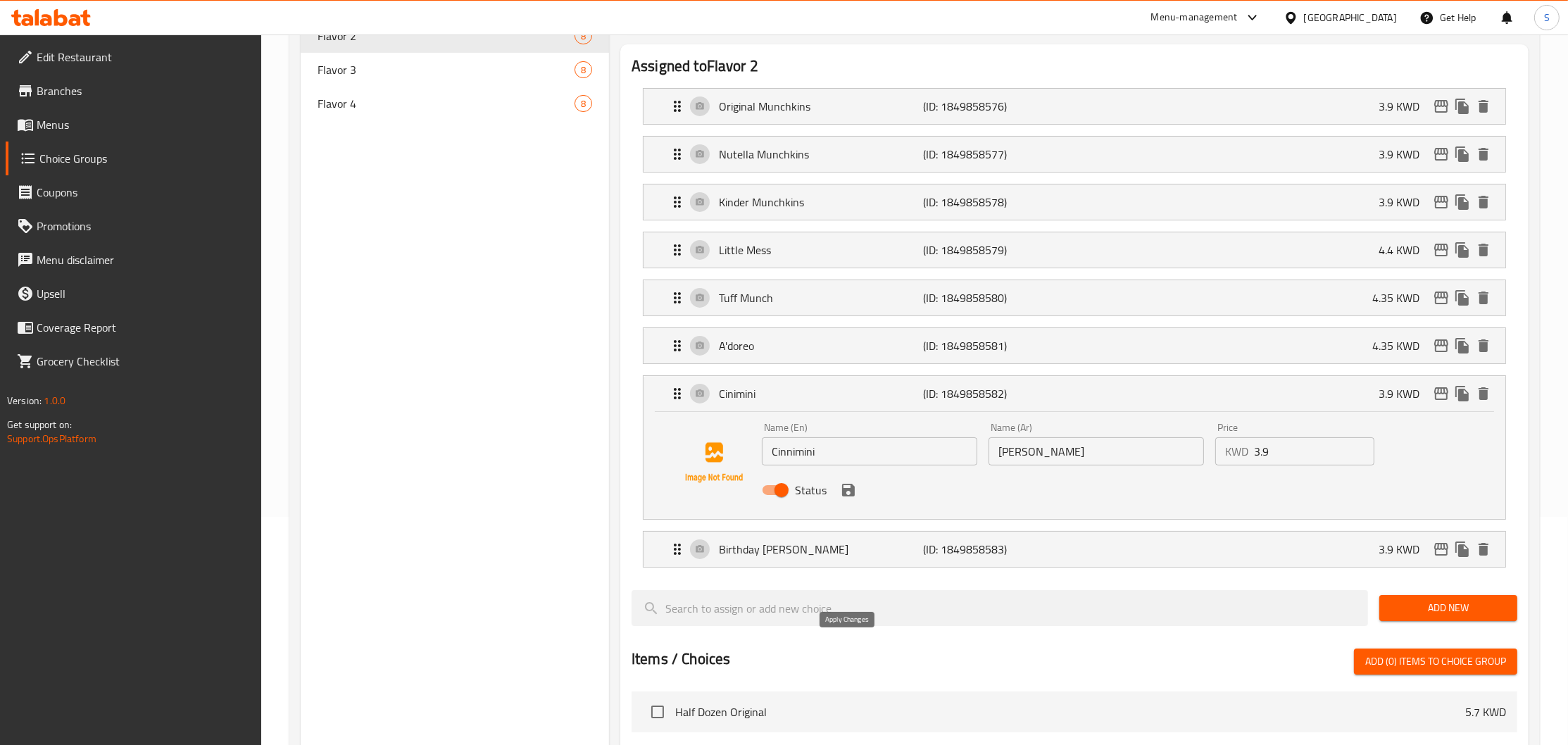
type input "Birthday [PERSON_NAME]"
click at [852, 485] on icon "save" at bounding box center [848, 490] width 17 height 17
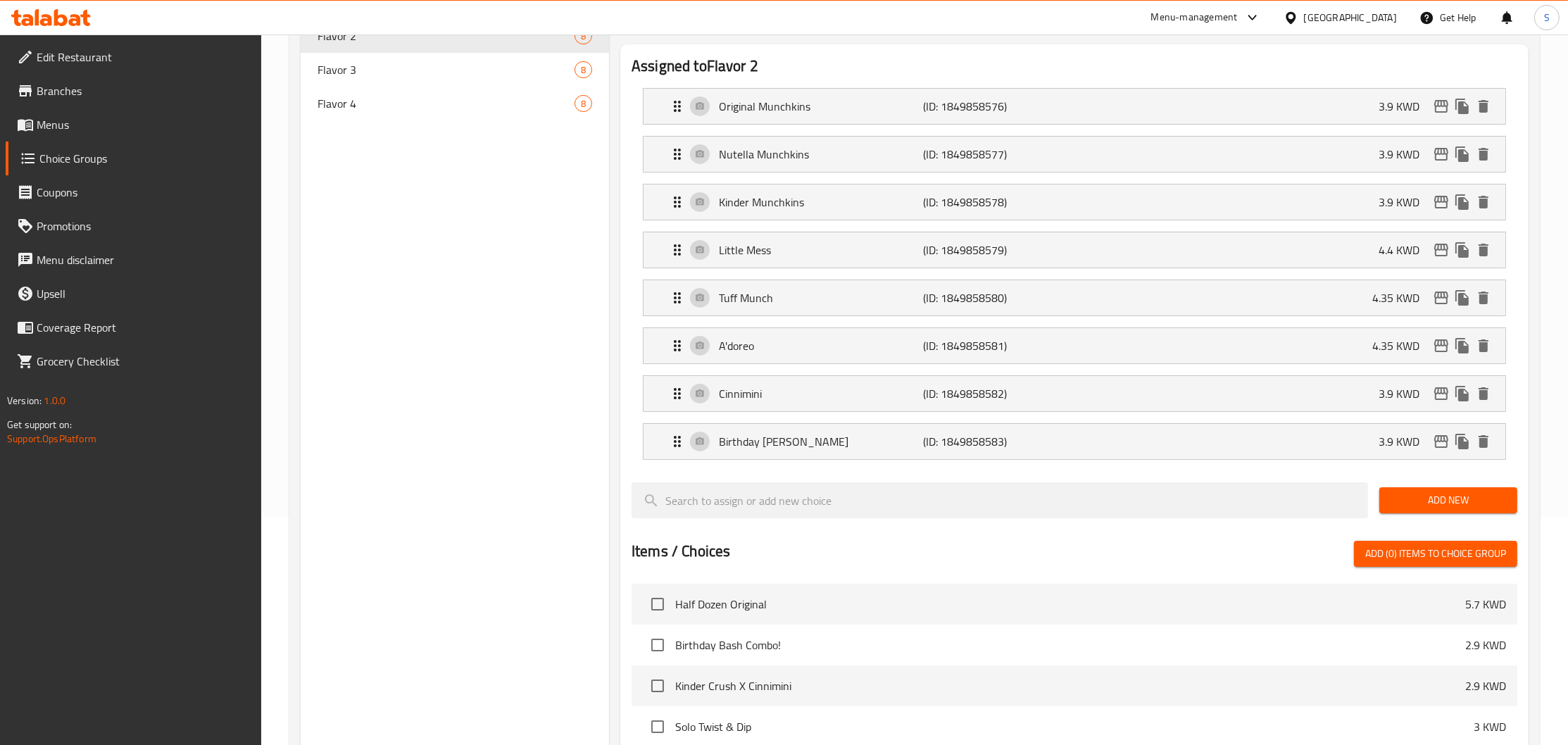
click at [547, 365] on div "Choice Groups cinim Flavor 2 8 Flavor 3 8 Flavor 4 8" at bounding box center [455, 536] width 308 height 1209
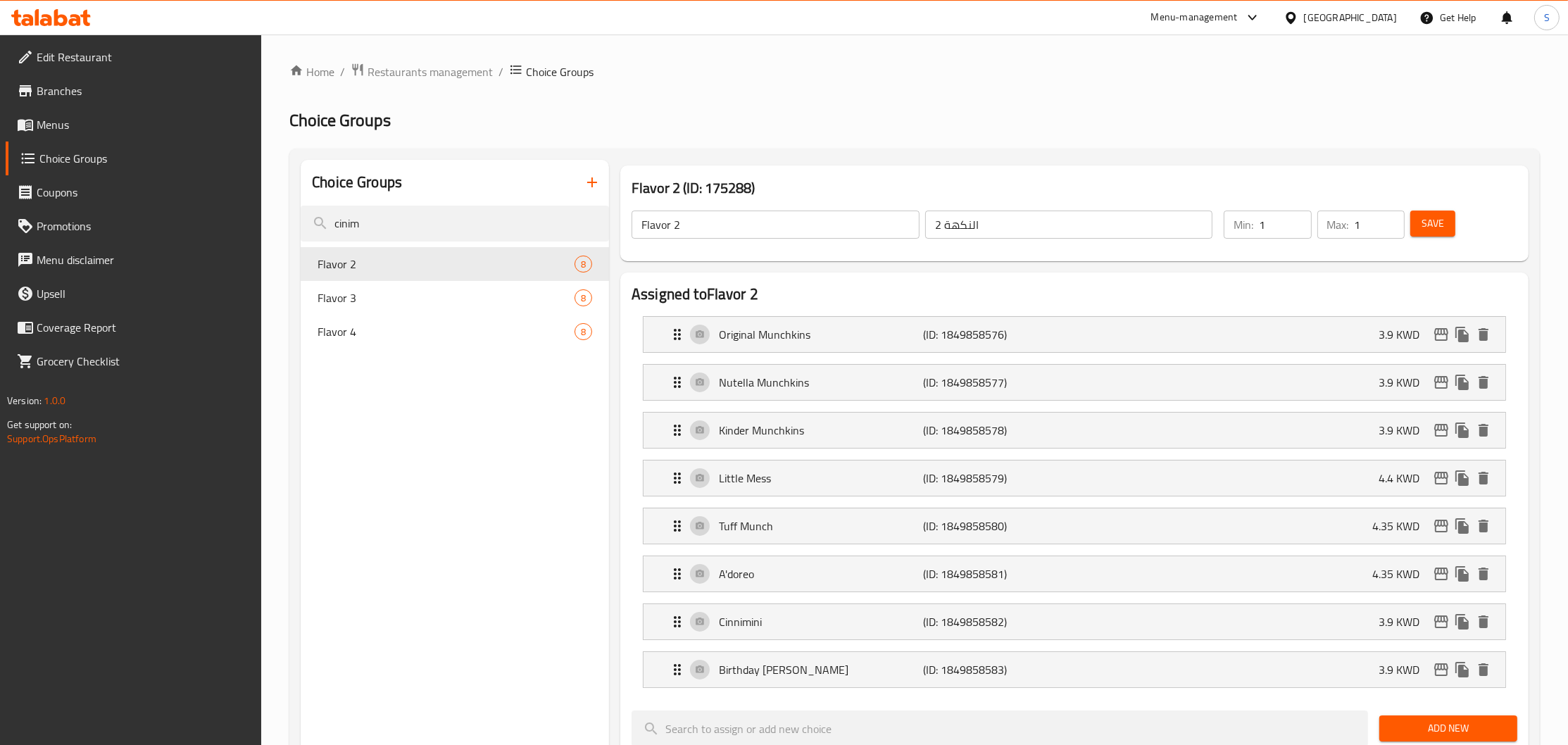
click at [1439, 217] on span "Save" at bounding box center [1433, 224] width 23 height 18
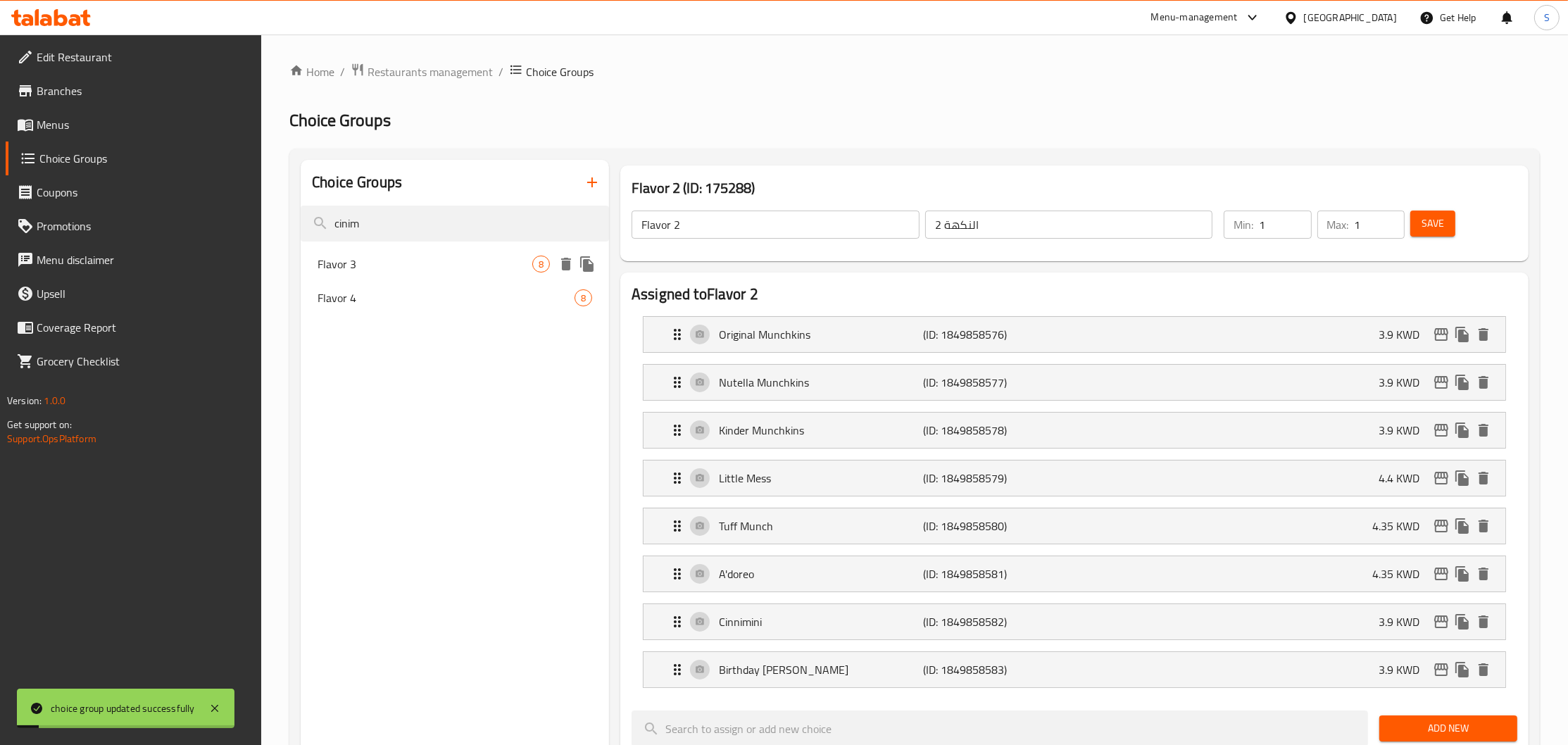
click at [369, 269] on span "Flavor 3" at bounding box center [425, 263] width 215 height 17
type input "Flavor 3"
type input "النكهة 3"
click at [755, 629] on p "Cinimini" at bounding box center [820, 621] width 204 height 17
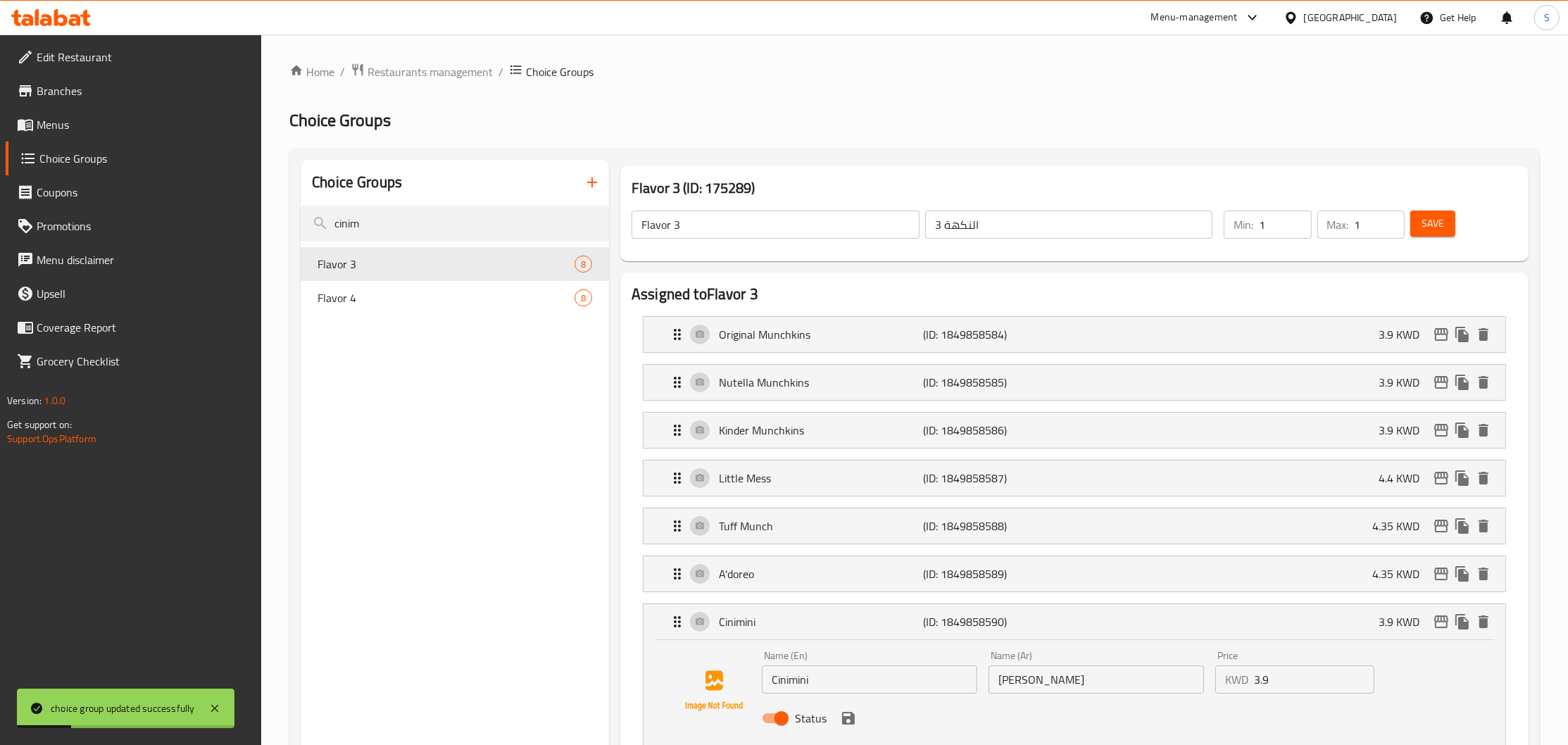
scroll to position [380, 0]
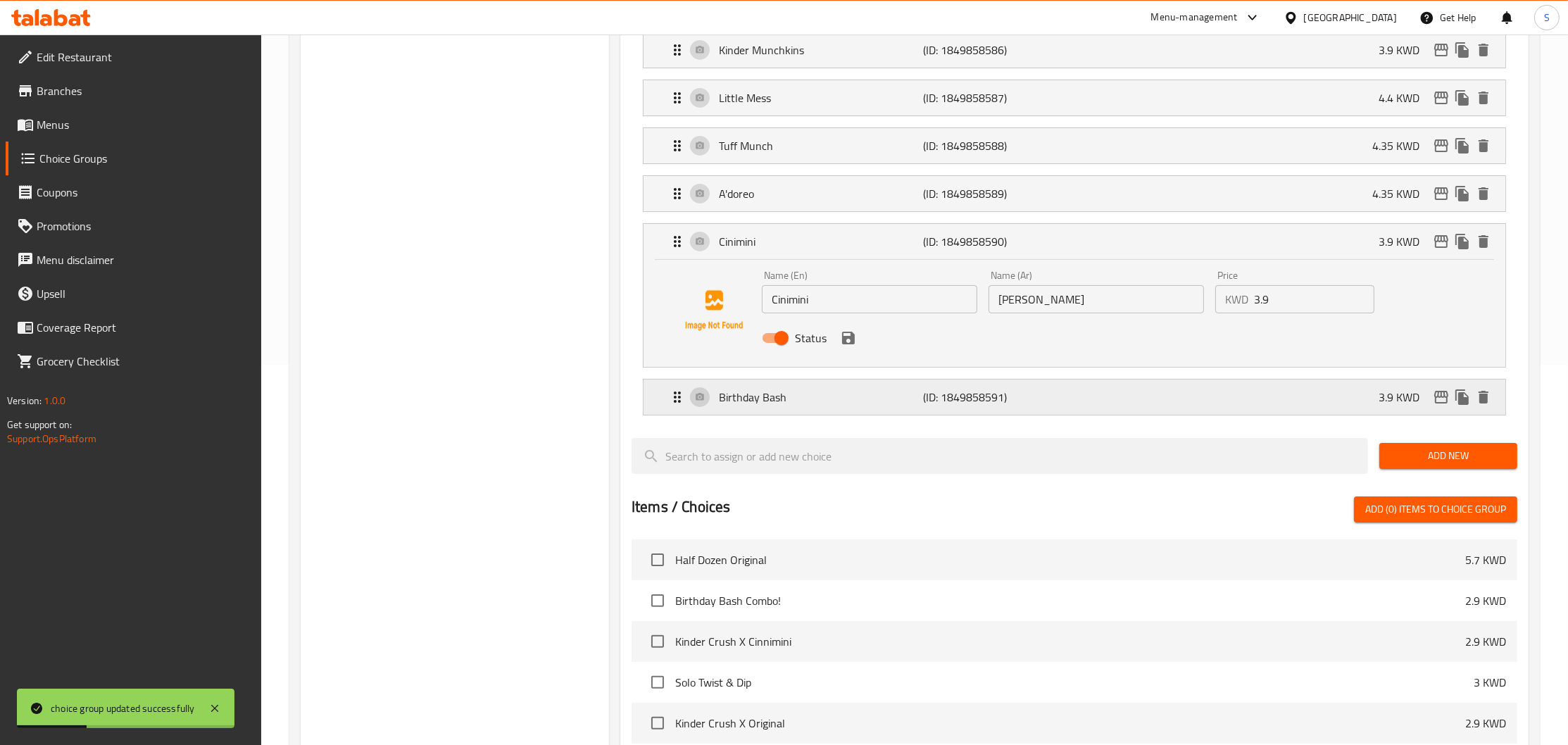
click at [849, 401] on p "Birthday Bash" at bounding box center [820, 397] width 204 height 17
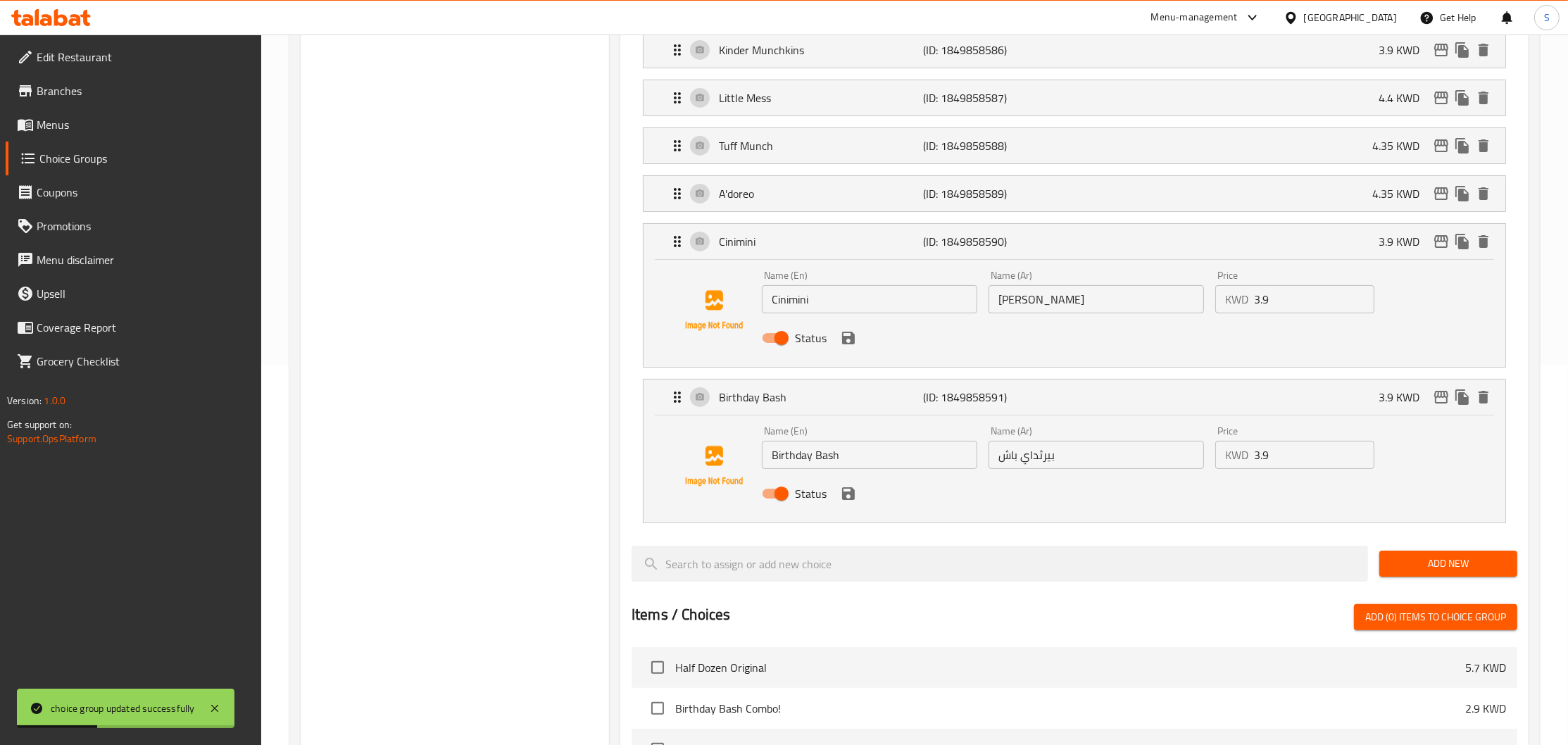
click at [908, 441] on div "Name (En) Birthday Bash Name (En)" at bounding box center [870, 447] width 216 height 43
click at [887, 460] on input "Birthday Bash" at bounding box center [870, 455] width 216 height 28
paste input "Munchkins"
type input "Birthday [PERSON_NAME]"
click at [882, 304] on input "Cinimini" at bounding box center [870, 299] width 216 height 28
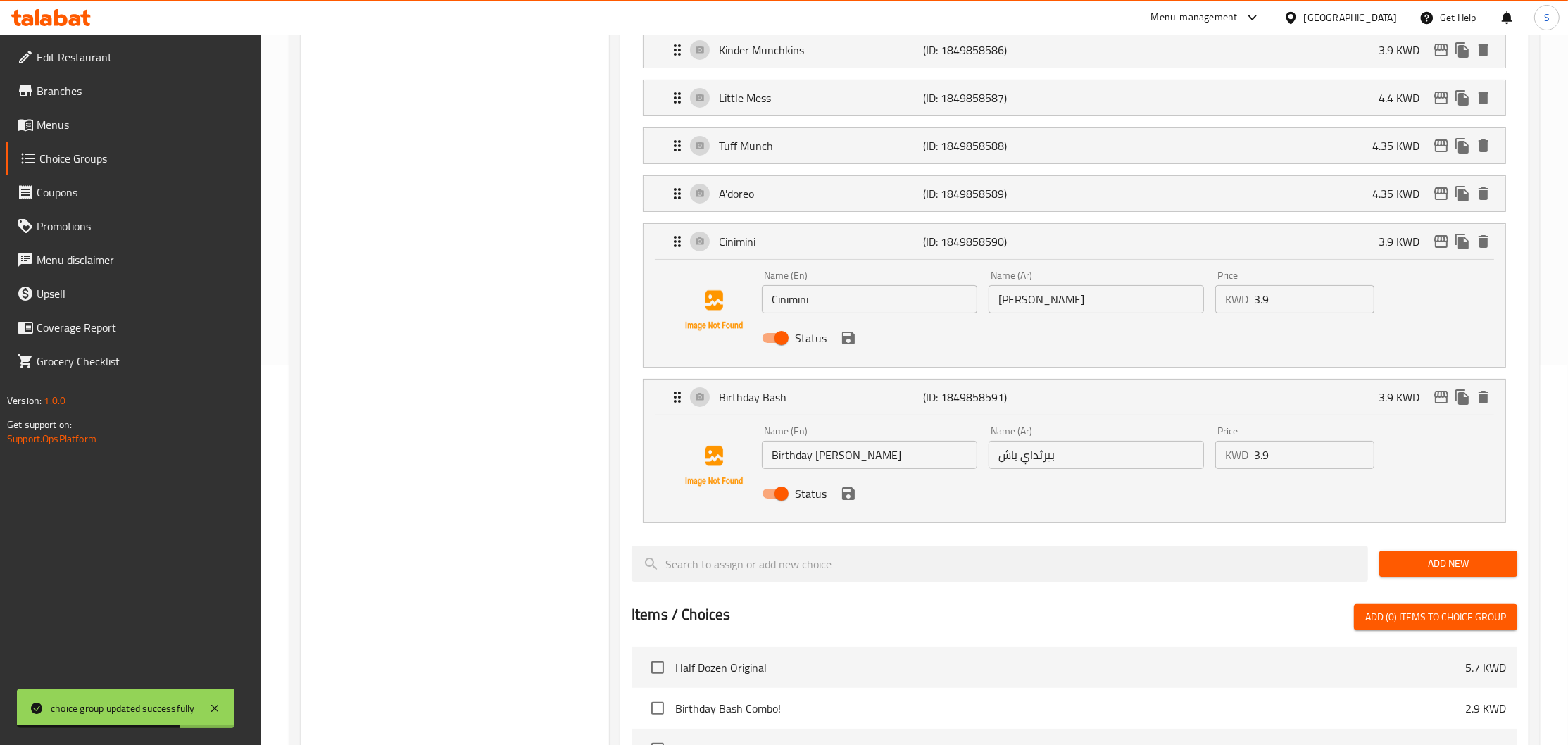
paste input "nimini"
click at [840, 333] on icon "save" at bounding box center [848, 338] width 17 height 17
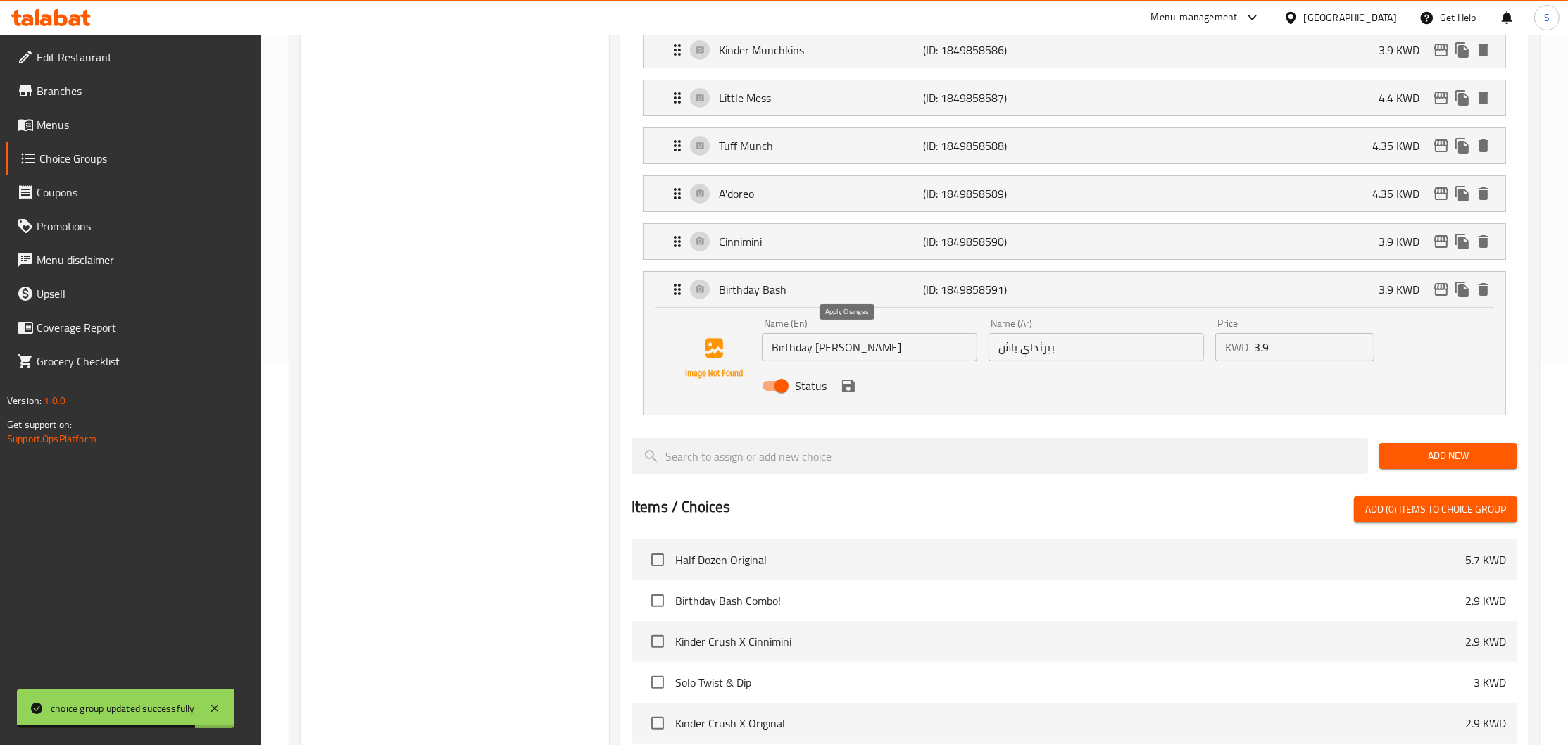
type input "Cinnimini"
click at [850, 392] on icon "save" at bounding box center [848, 386] width 12 height 12
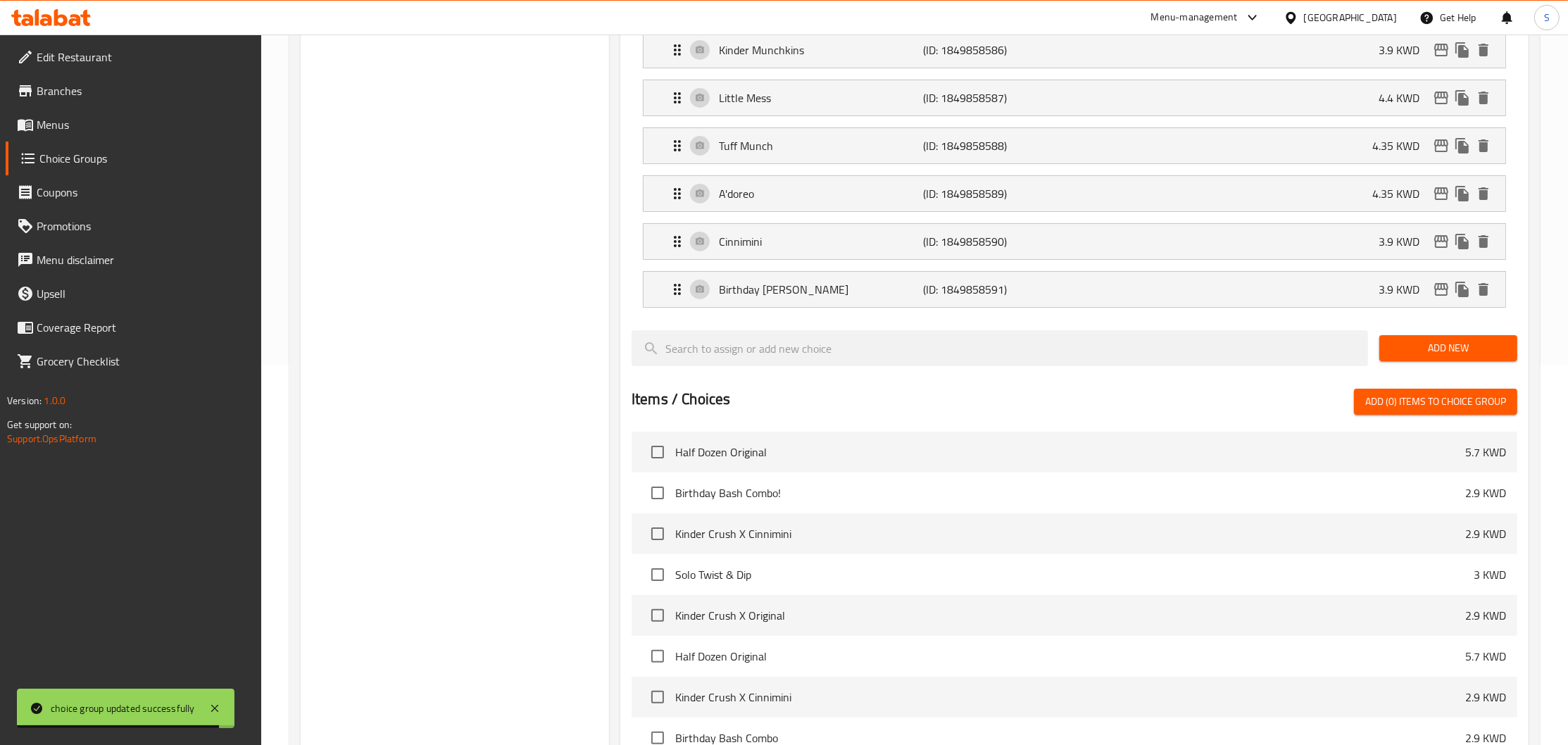
scroll to position [0, 0]
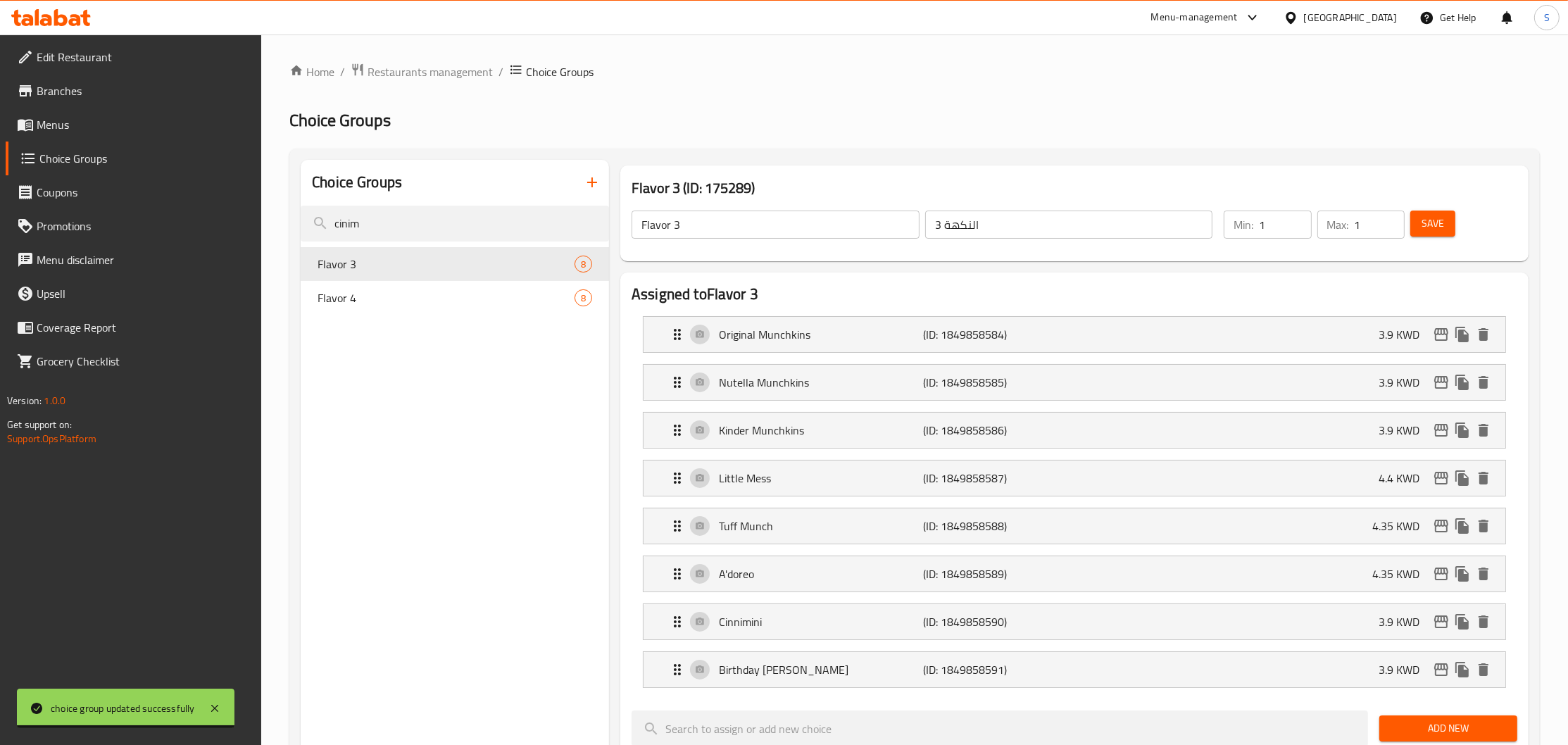
drag, startPoint x: 1456, startPoint y: 236, endPoint x: 1449, endPoint y: 228, distance: 10.6
click at [1449, 229] on div "Save" at bounding box center [1455, 225] width 96 height 34
click at [1449, 228] on button "Save" at bounding box center [1432, 224] width 45 height 26
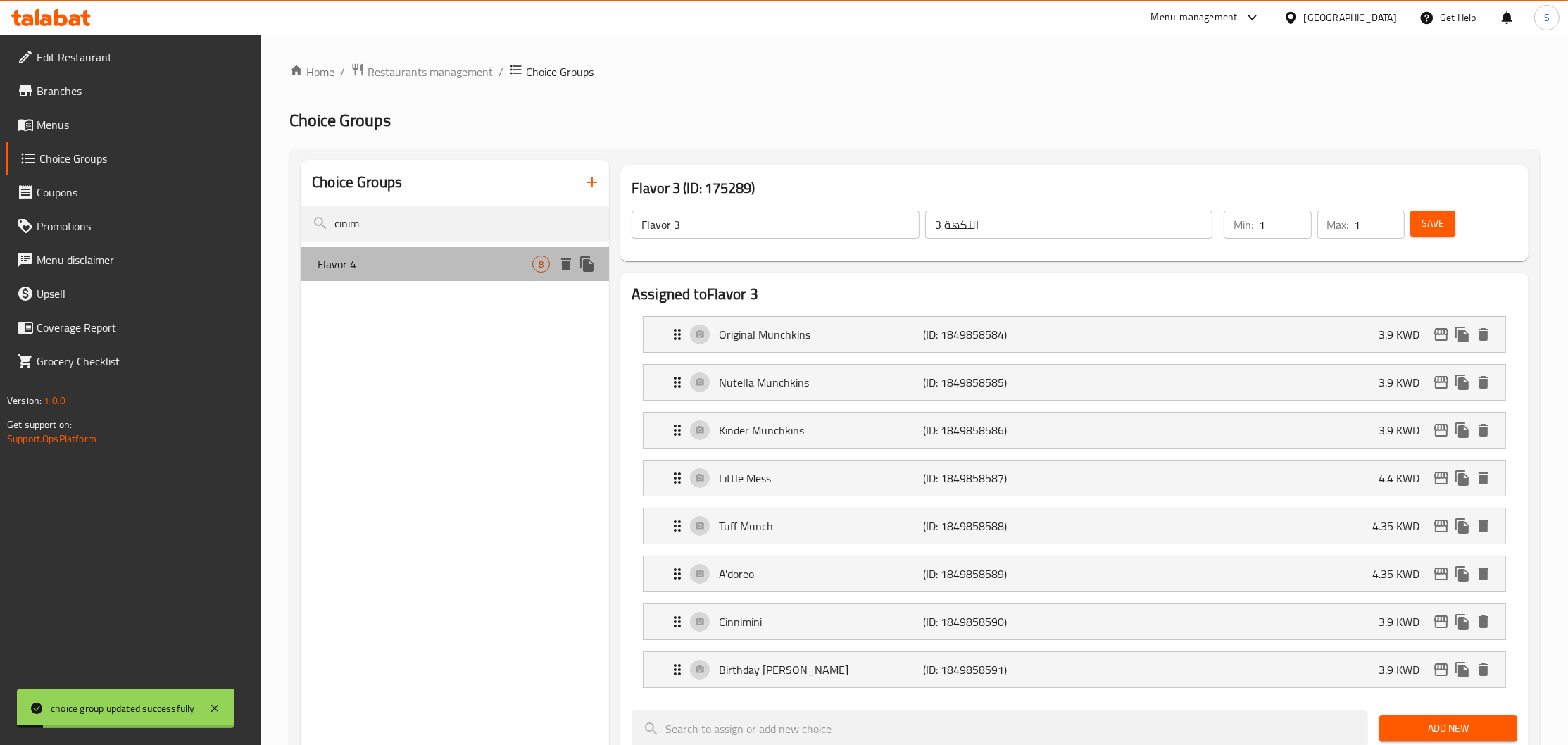
click at [397, 262] on span "Flavor 4" at bounding box center [425, 263] width 215 height 17
type input "Flavor 4"
type input "النكهة 4"
click at [795, 635] on div "Cinimini (ID: 1849858598) 3.9 KWD" at bounding box center [1078, 621] width 820 height 35
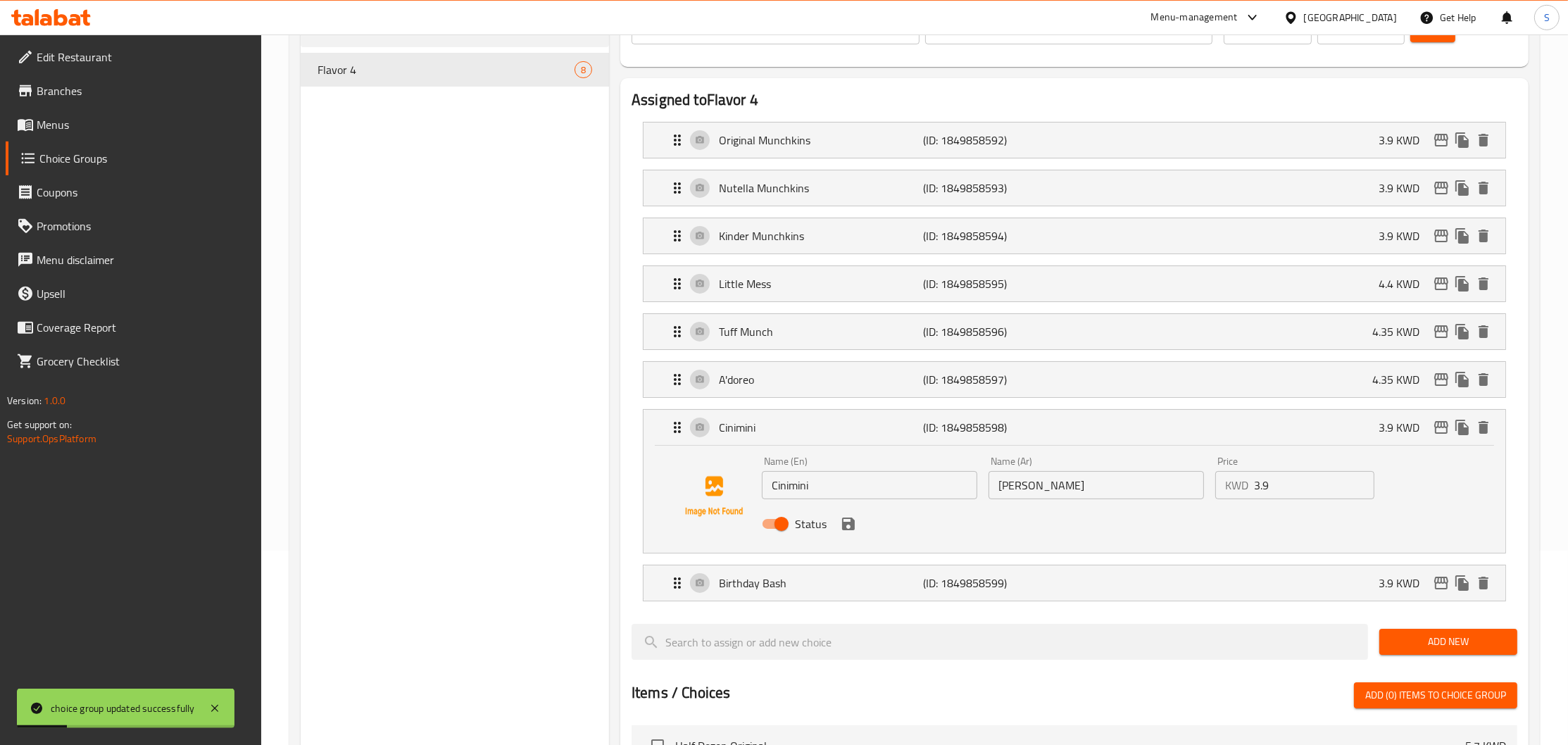
scroll to position [228, 0]
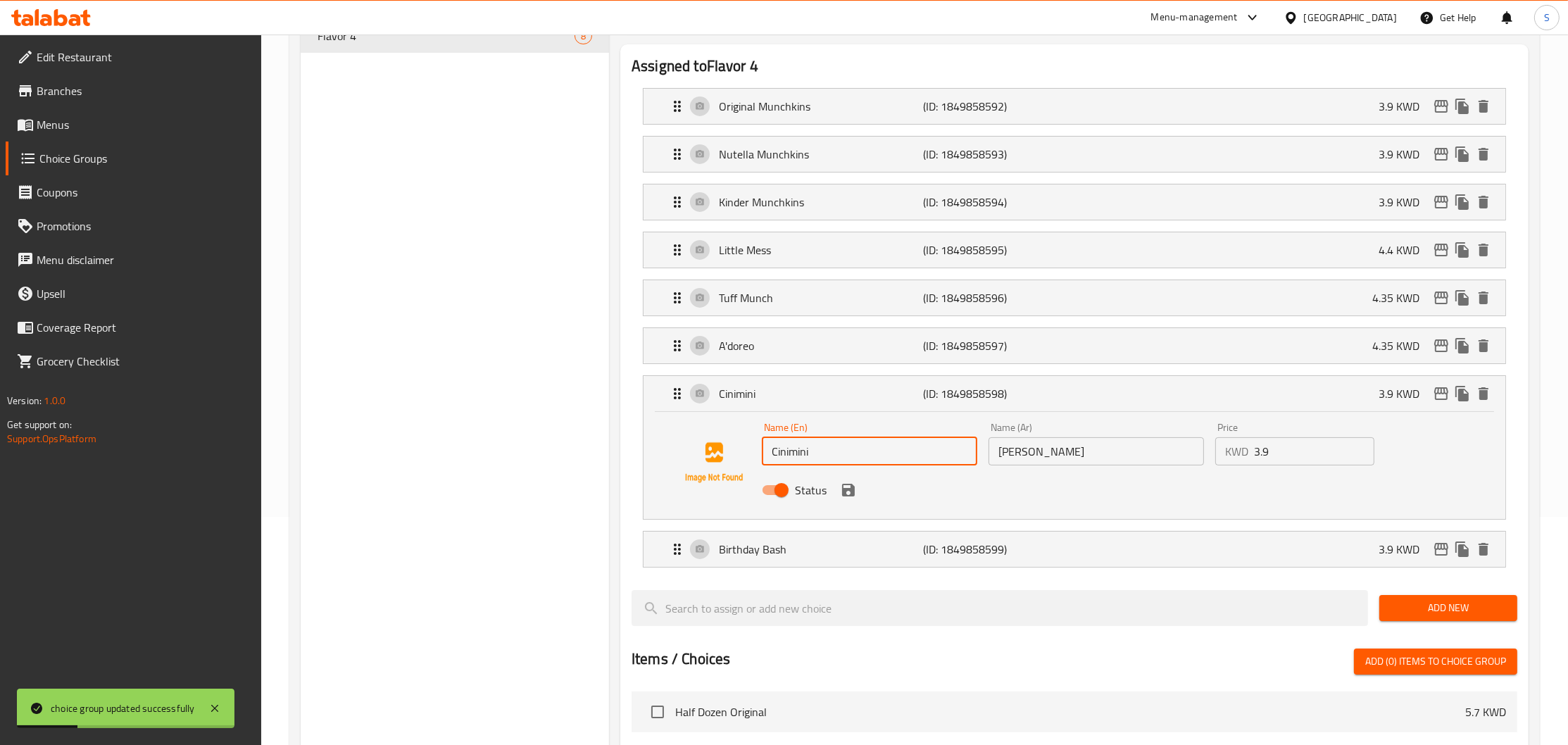
click at [849, 441] on input "Cinimini" at bounding box center [870, 451] width 216 height 28
paste input "nimini"
click at [807, 550] on p "Birthday Bash" at bounding box center [820, 548] width 204 height 17
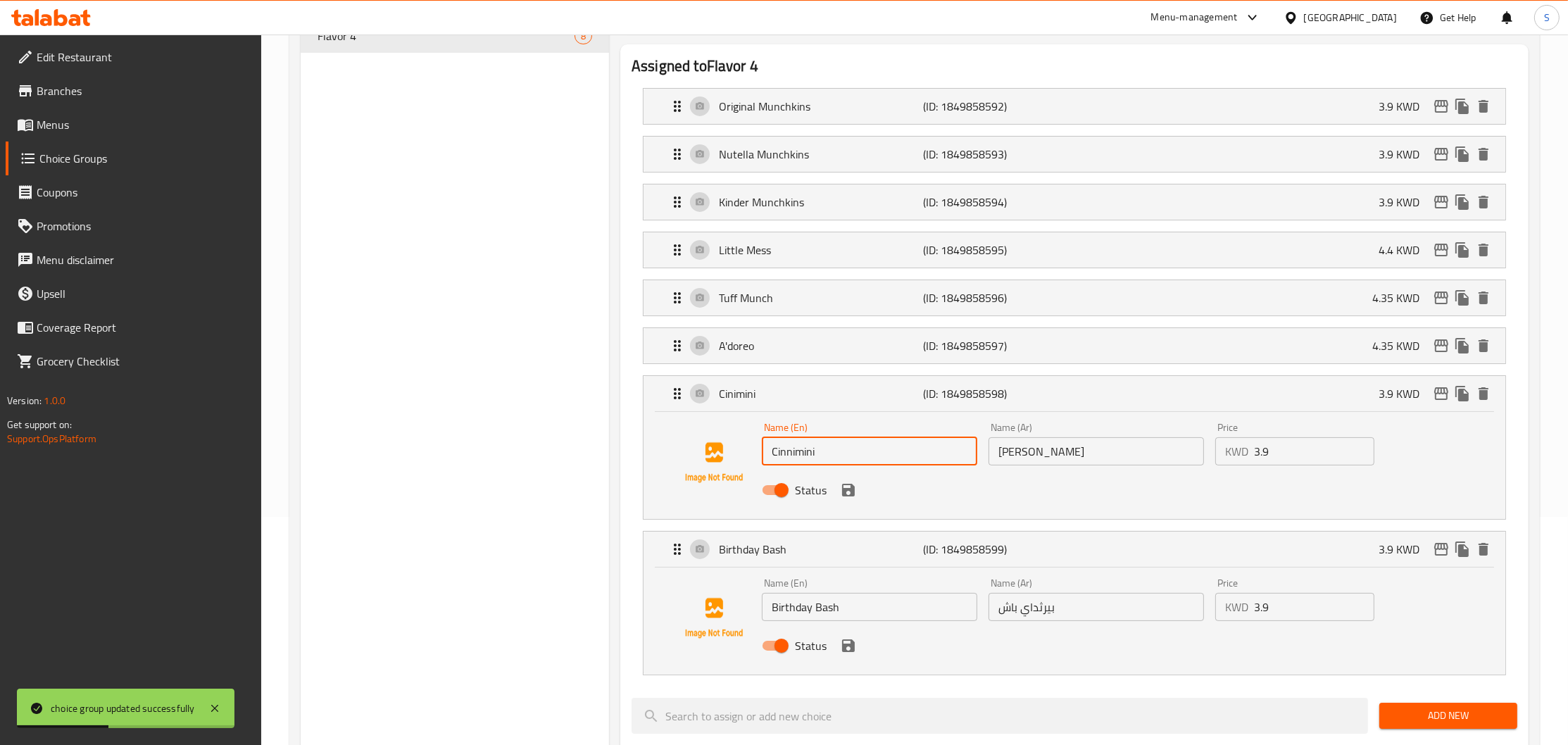
type input "Cinnimini"
click at [861, 604] on input "Birthday Bash" at bounding box center [870, 607] width 216 height 28
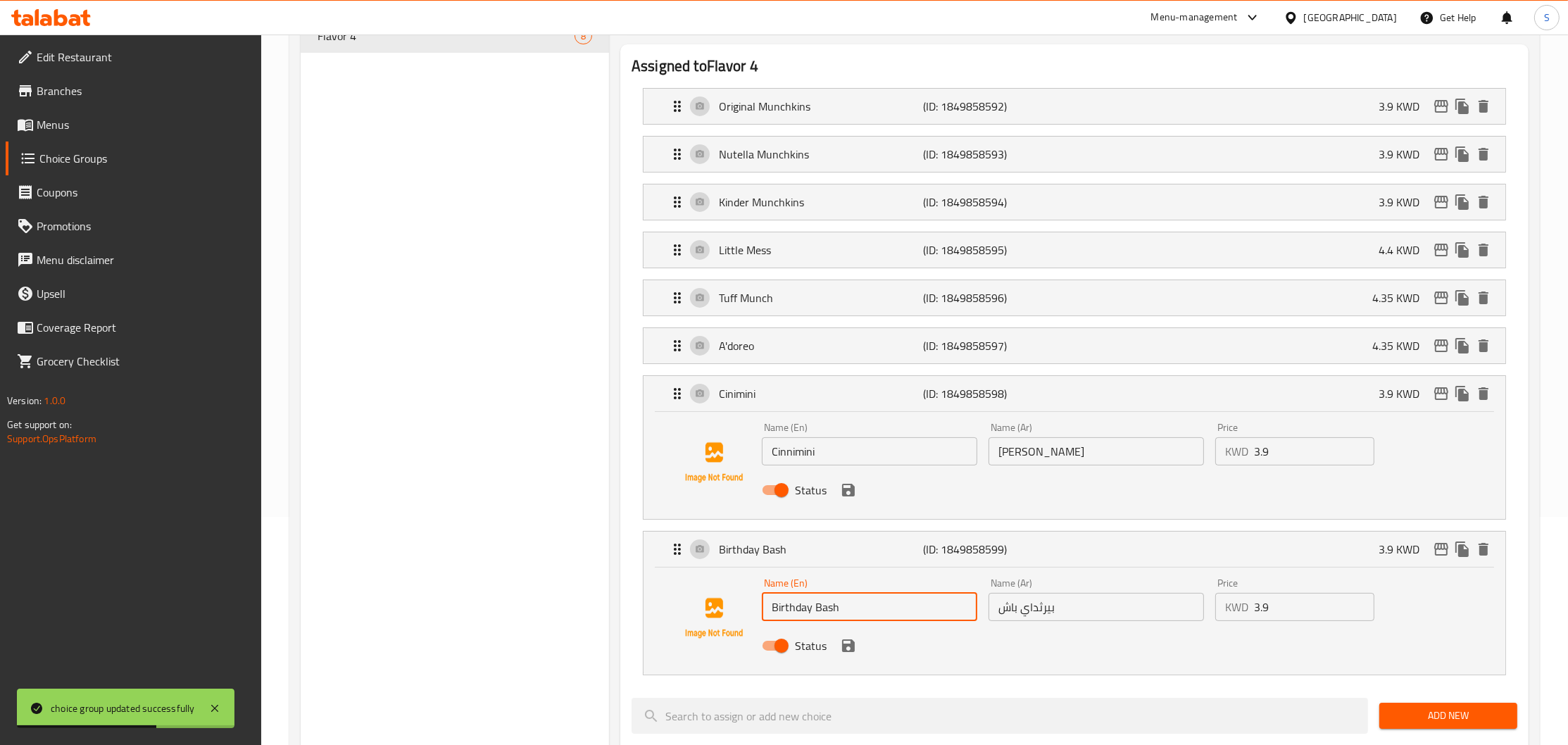
paste input "Munchkins"
click at [853, 645] on icon "save" at bounding box center [848, 646] width 12 height 12
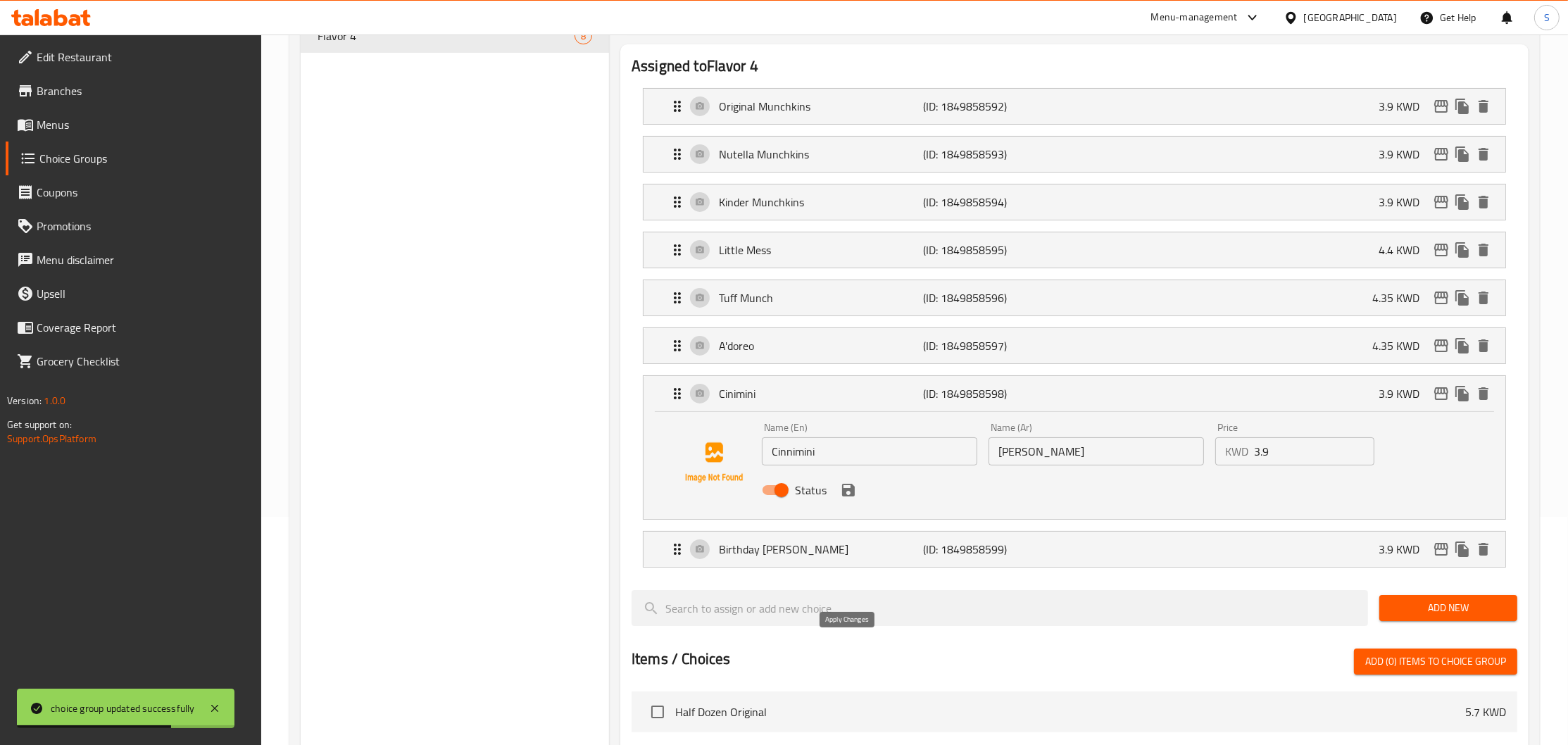
type input "Birthday [PERSON_NAME]"
click at [854, 490] on icon "save" at bounding box center [848, 490] width 17 height 17
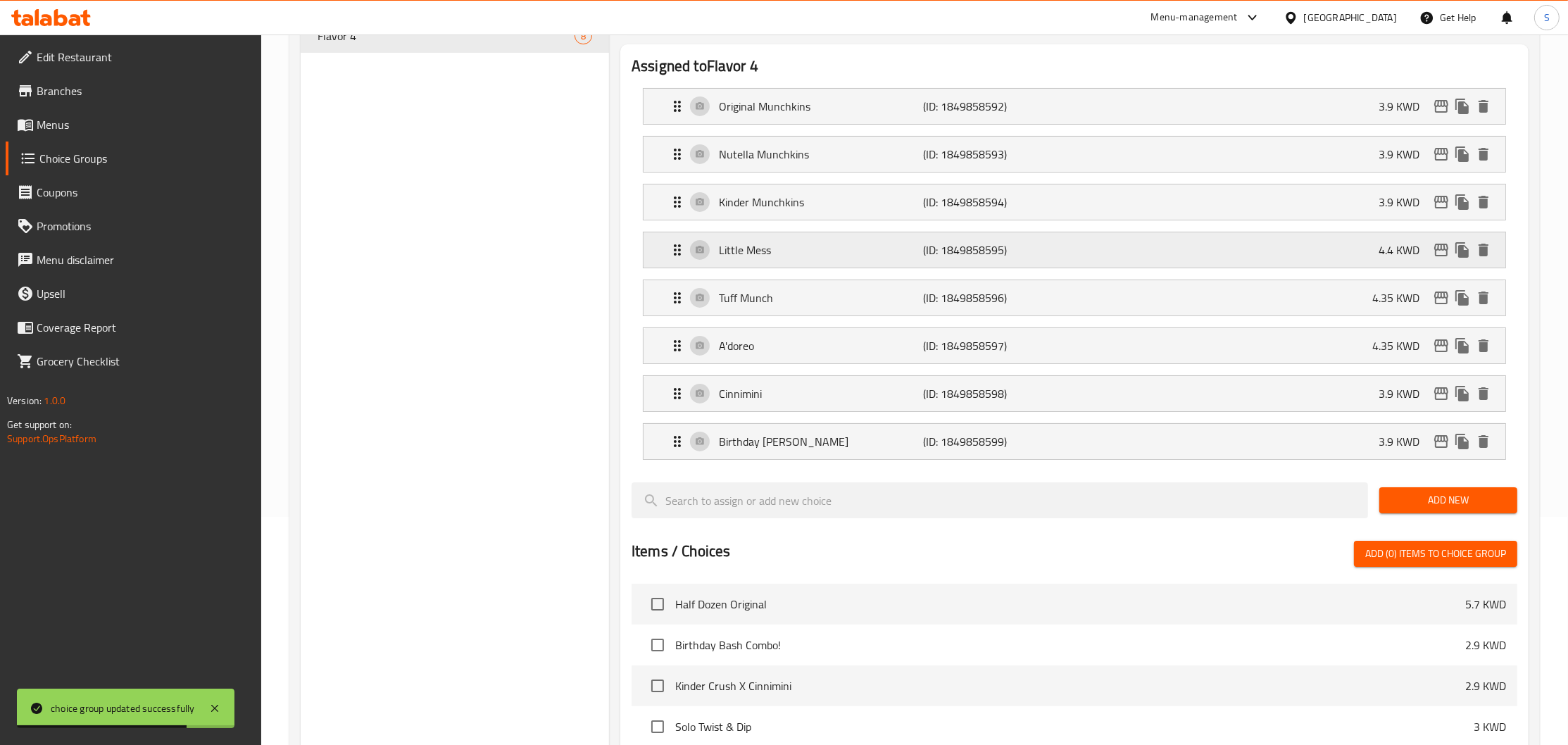
scroll to position [0, 0]
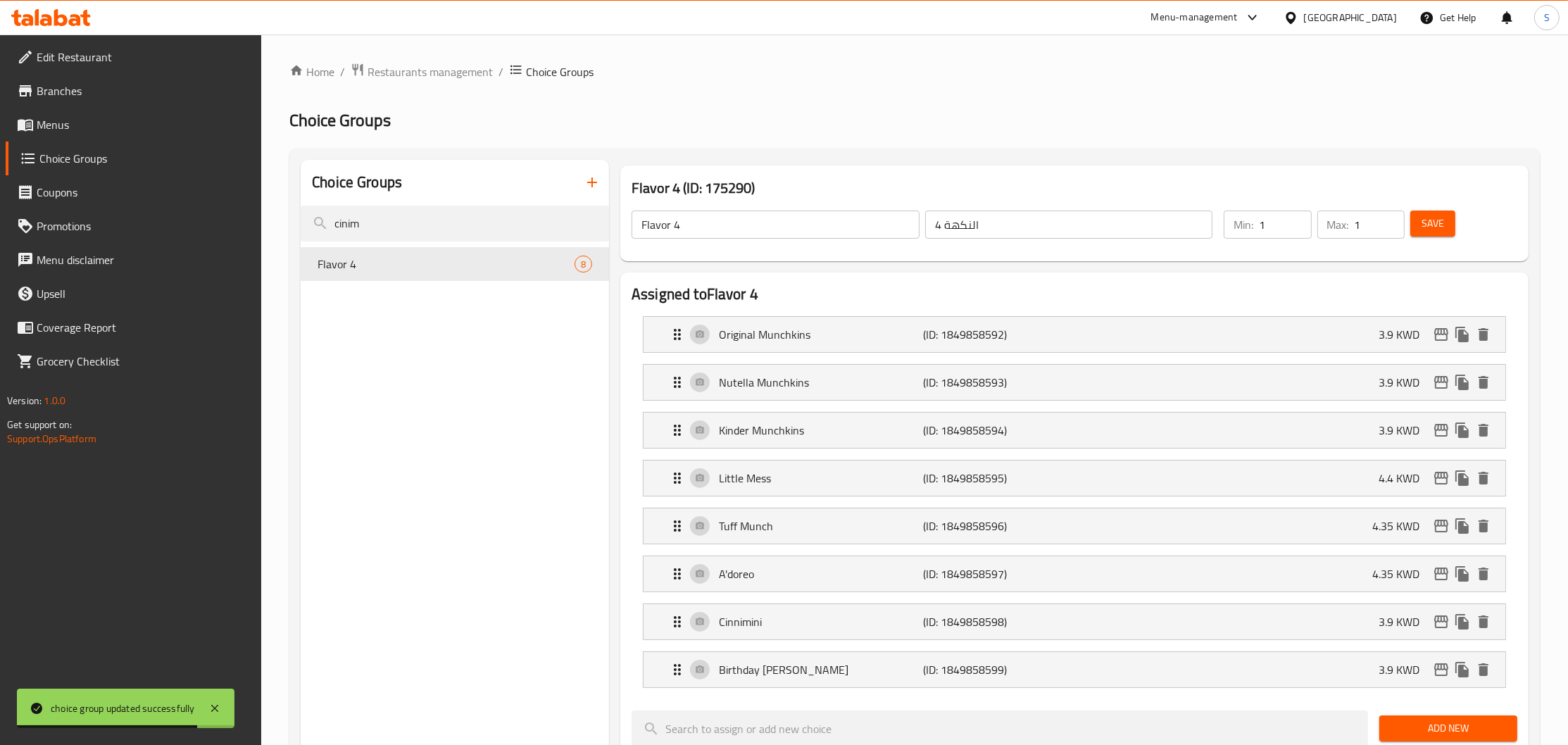
click at [1435, 217] on span "Save" at bounding box center [1433, 224] width 23 height 18
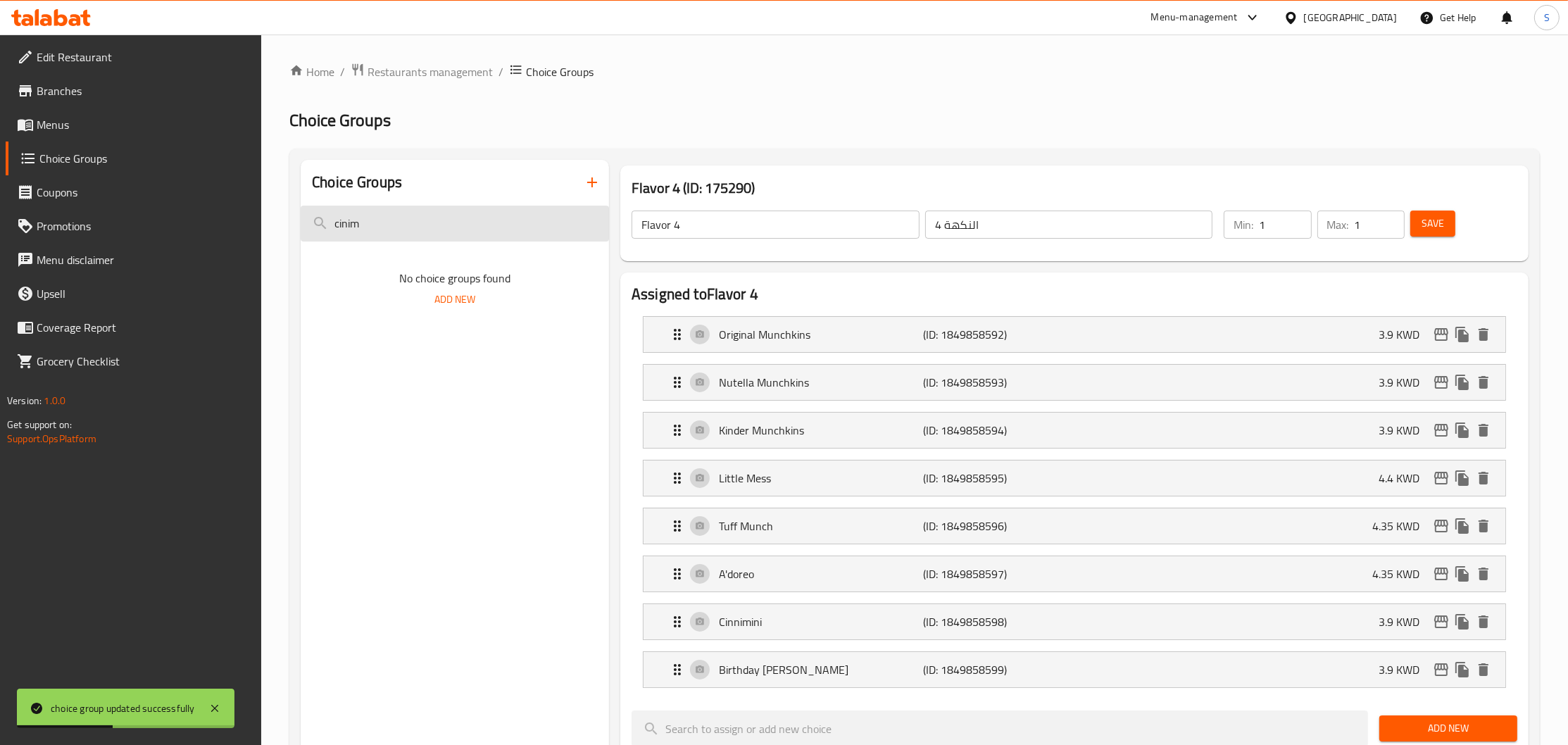
click at [432, 232] on input "cinim" at bounding box center [455, 223] width 308 height 36
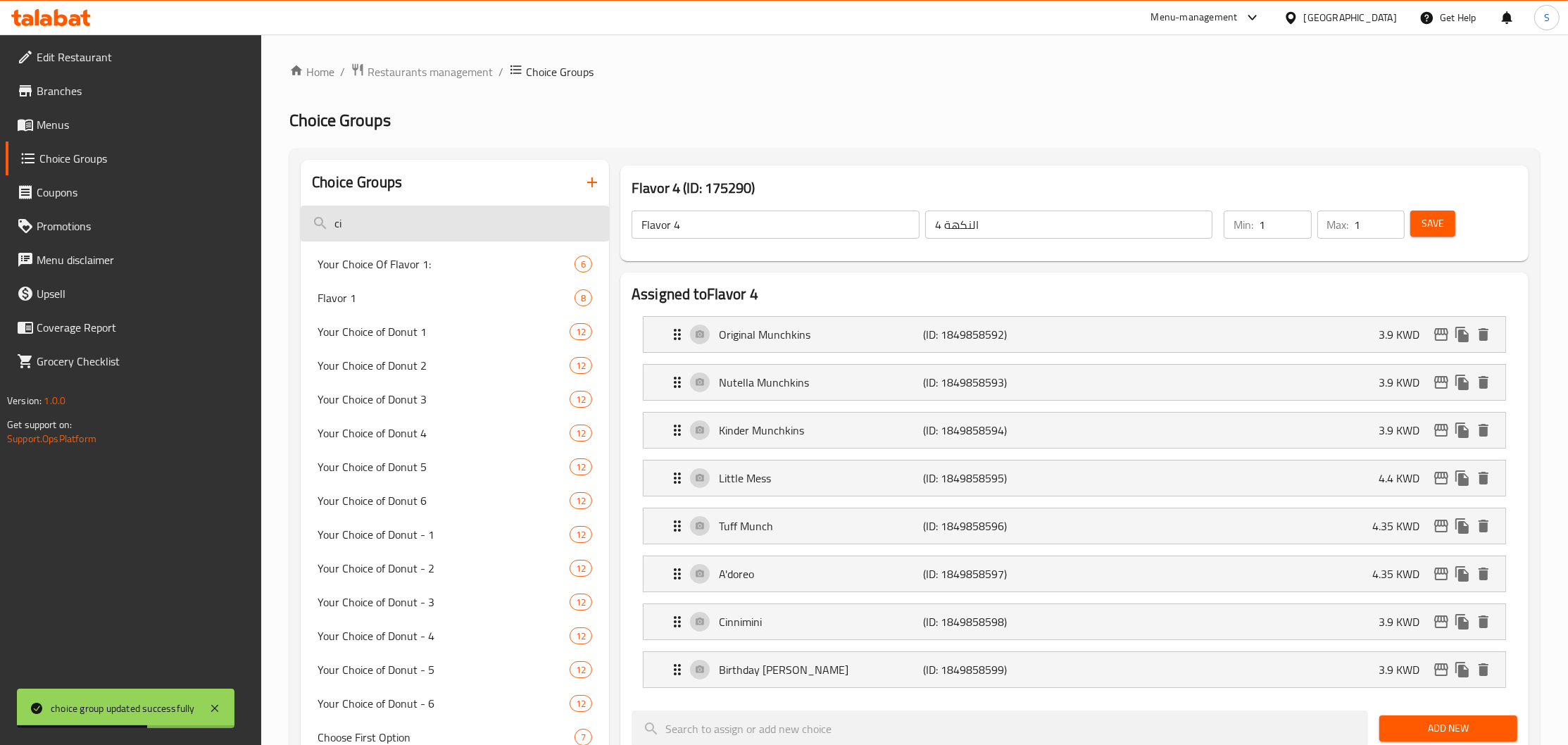
type input "c"
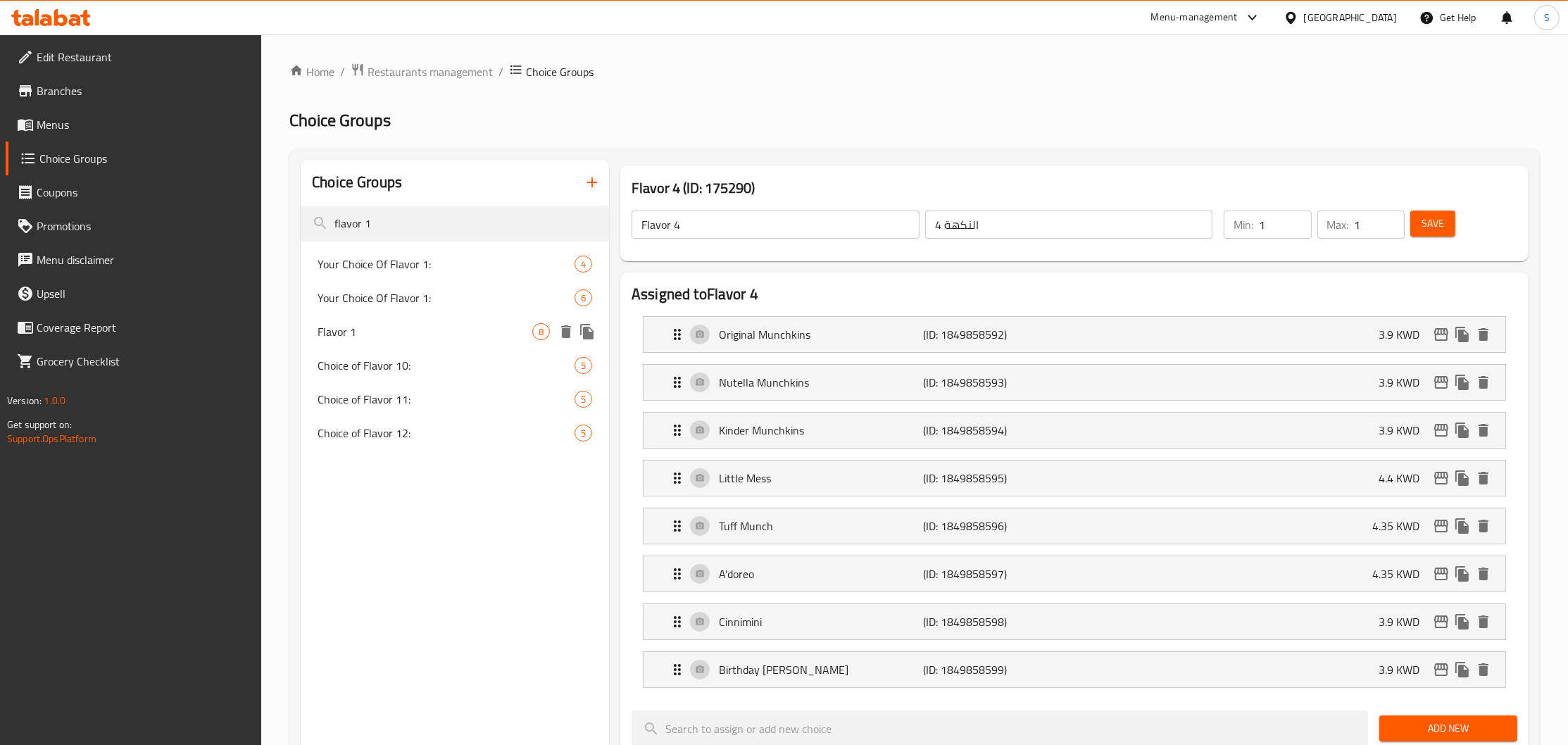
type input "flavor 1"
click at [412, 330] on span "Flavor 1" at bounding box center [425, 331] width 215 height 17
type input "Flavor 1"
type input "النكهة ١"
click at [781, 677] on p "Birthday Bash" at bounding box center [820, 669] width 204 height 17
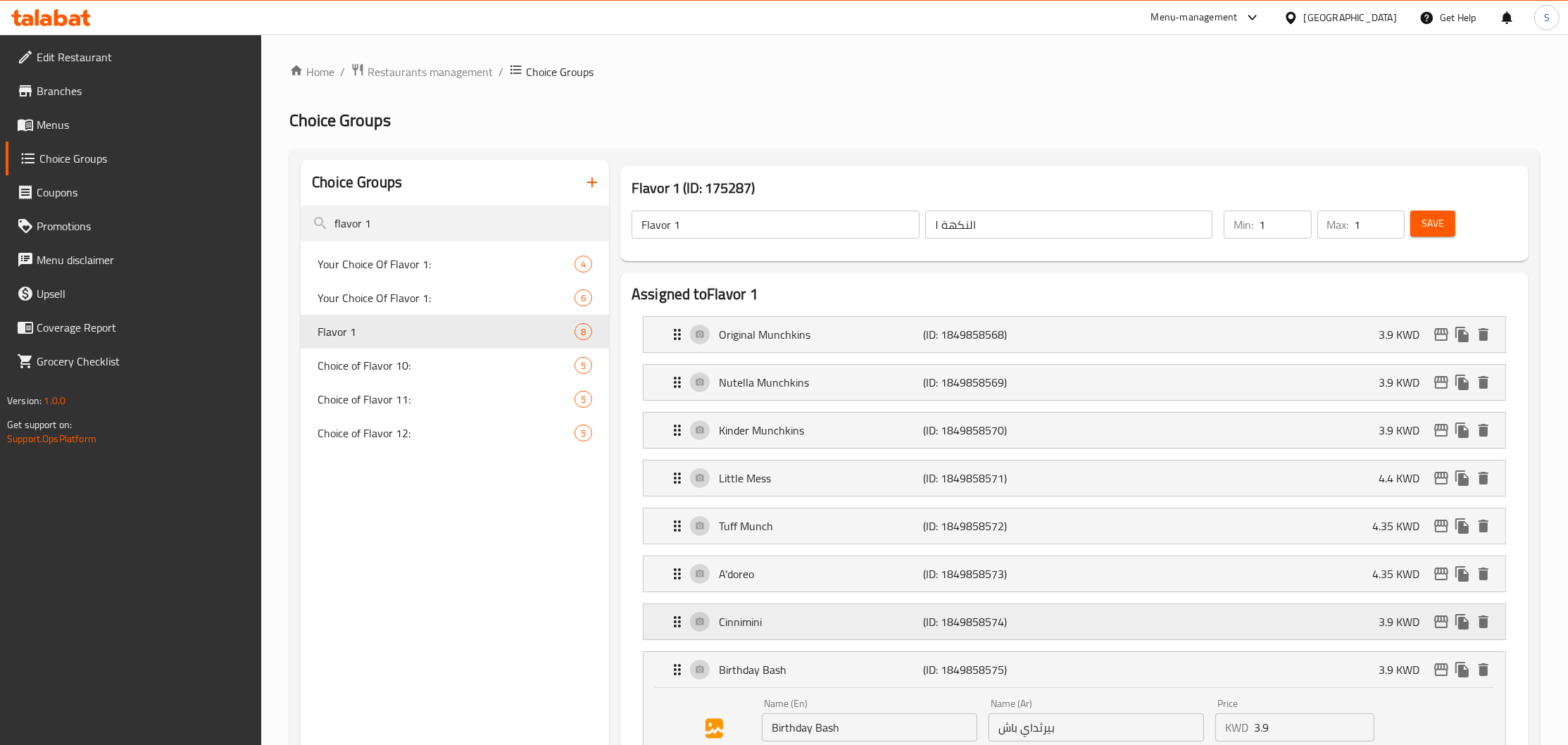
click at [800, 630] on p "Cinnimini" at bounding box center [820, 621] width 204 height 17
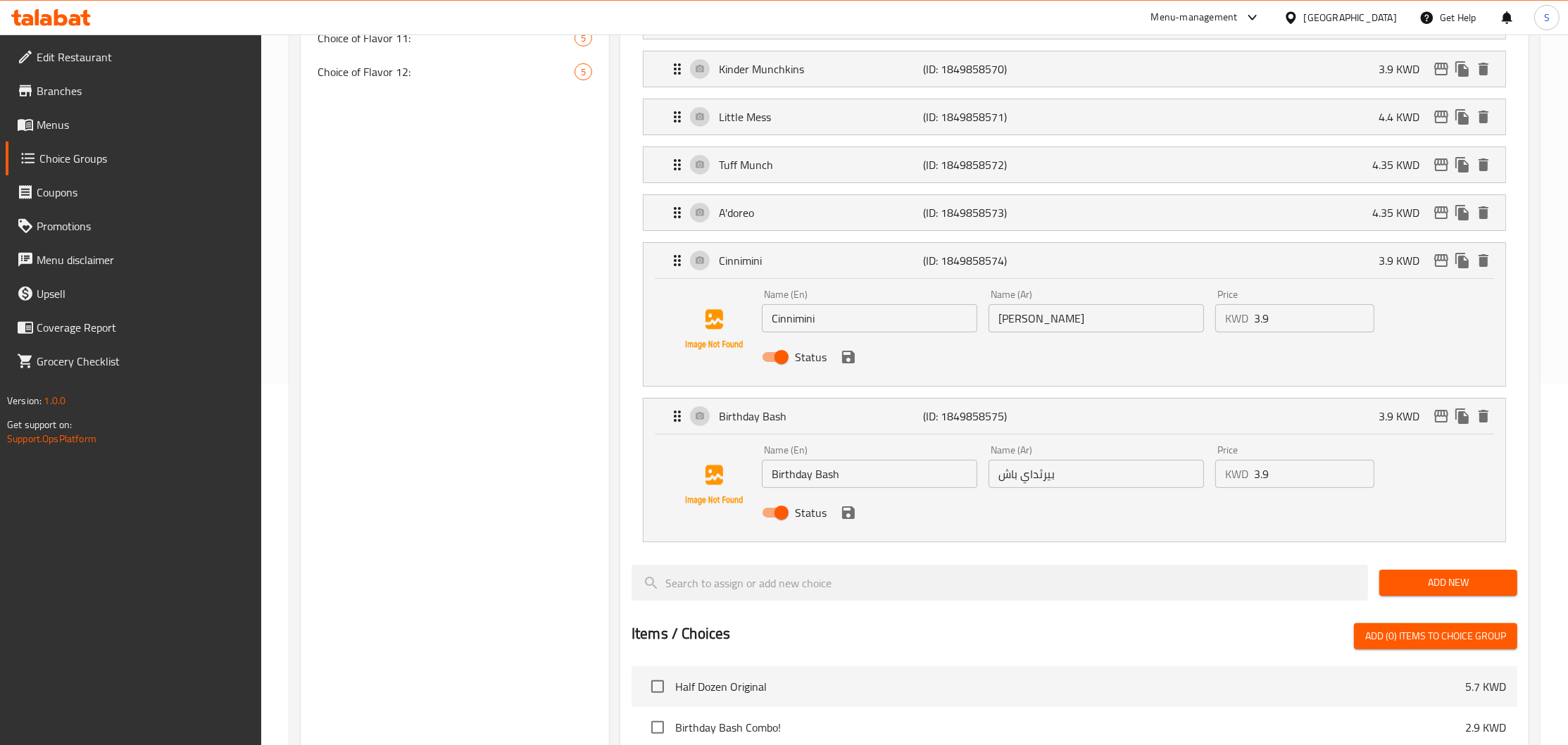
scroll to position [380, 0]
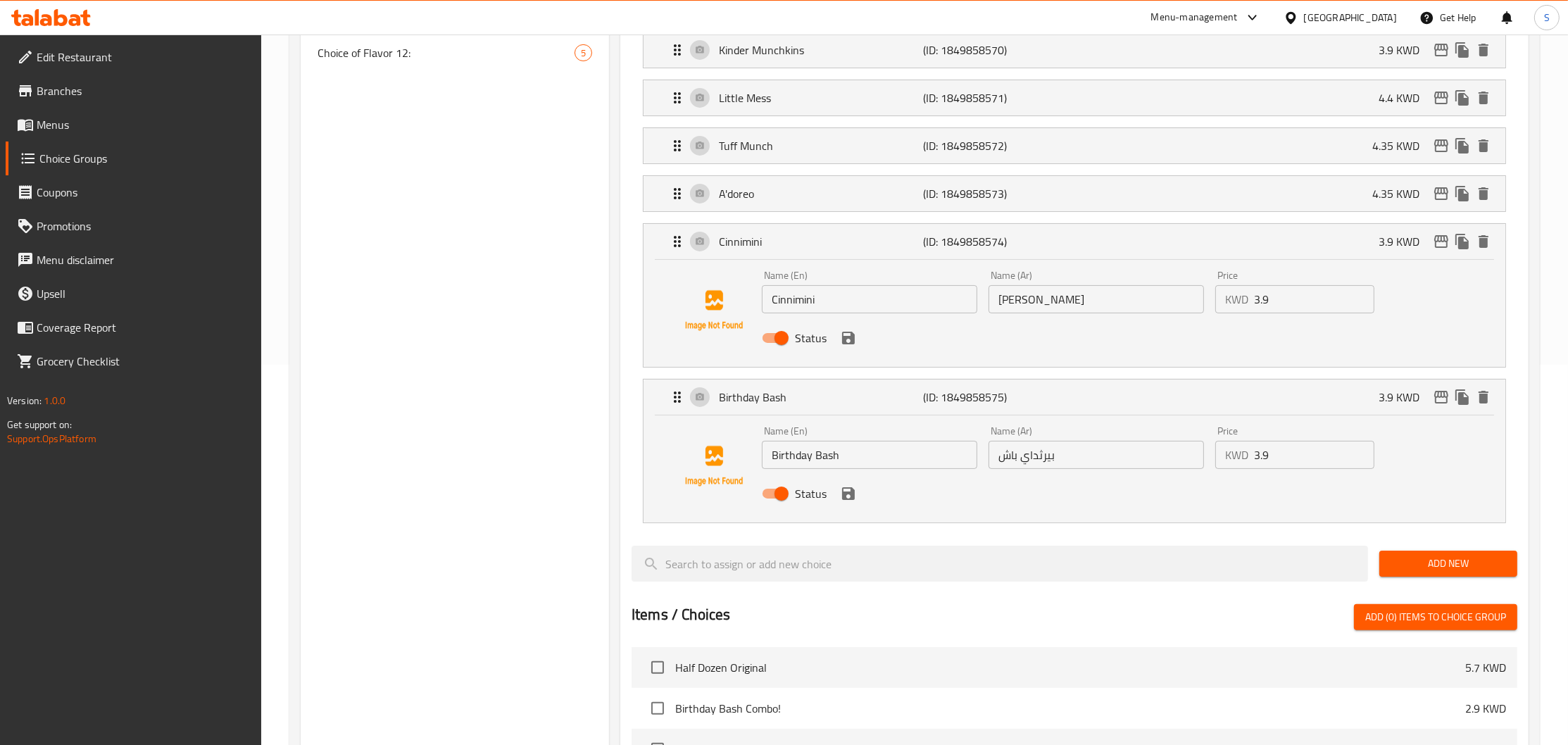
click at [882, 464] on input "Birthday Bash" at bounding box center [870, 455] width 216 height 28
paste input "Munchkins"
click at [854, 498] on icon "save" at bounding box center [848, 493] width 17 height 17
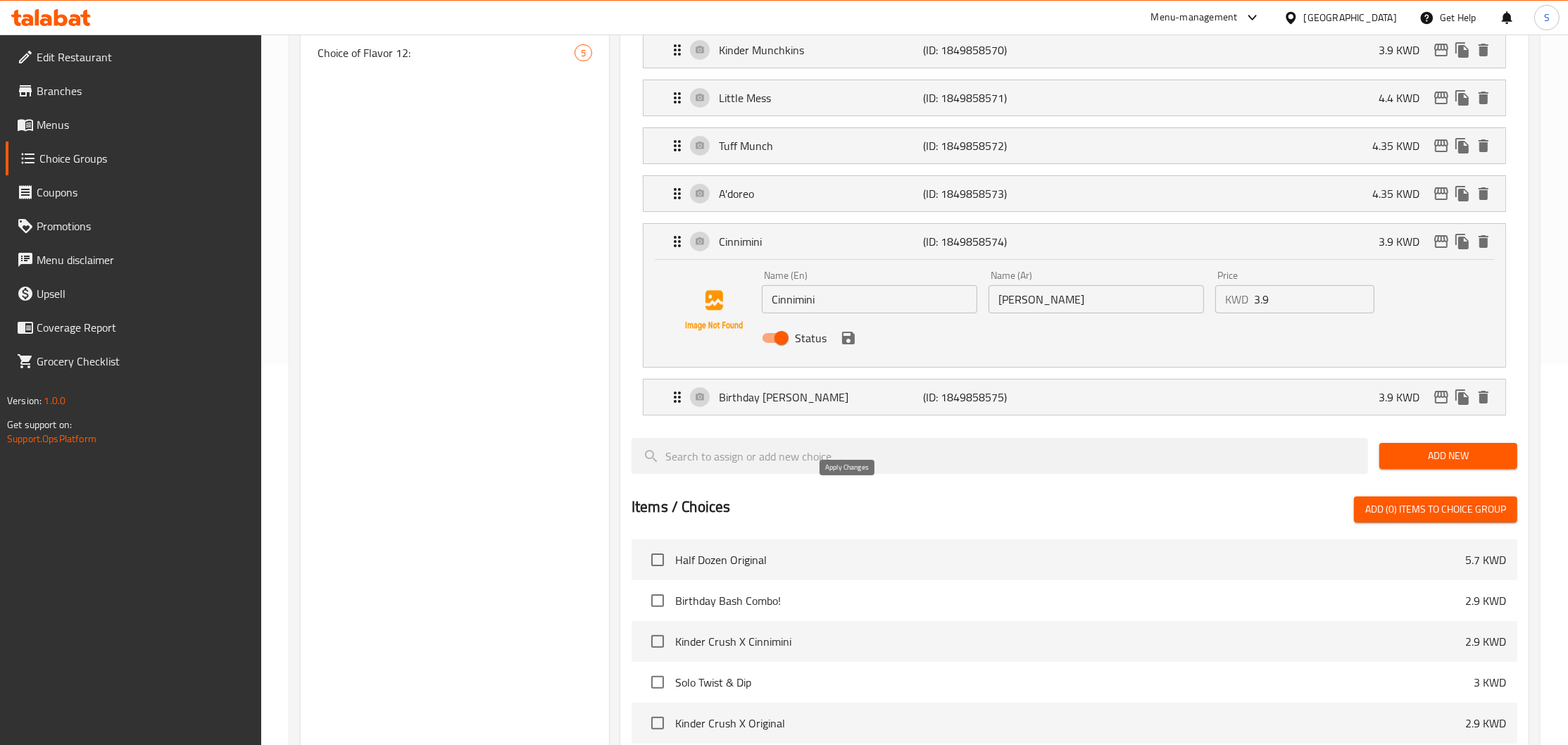
type input "Birthday [PERSON_NAME]"
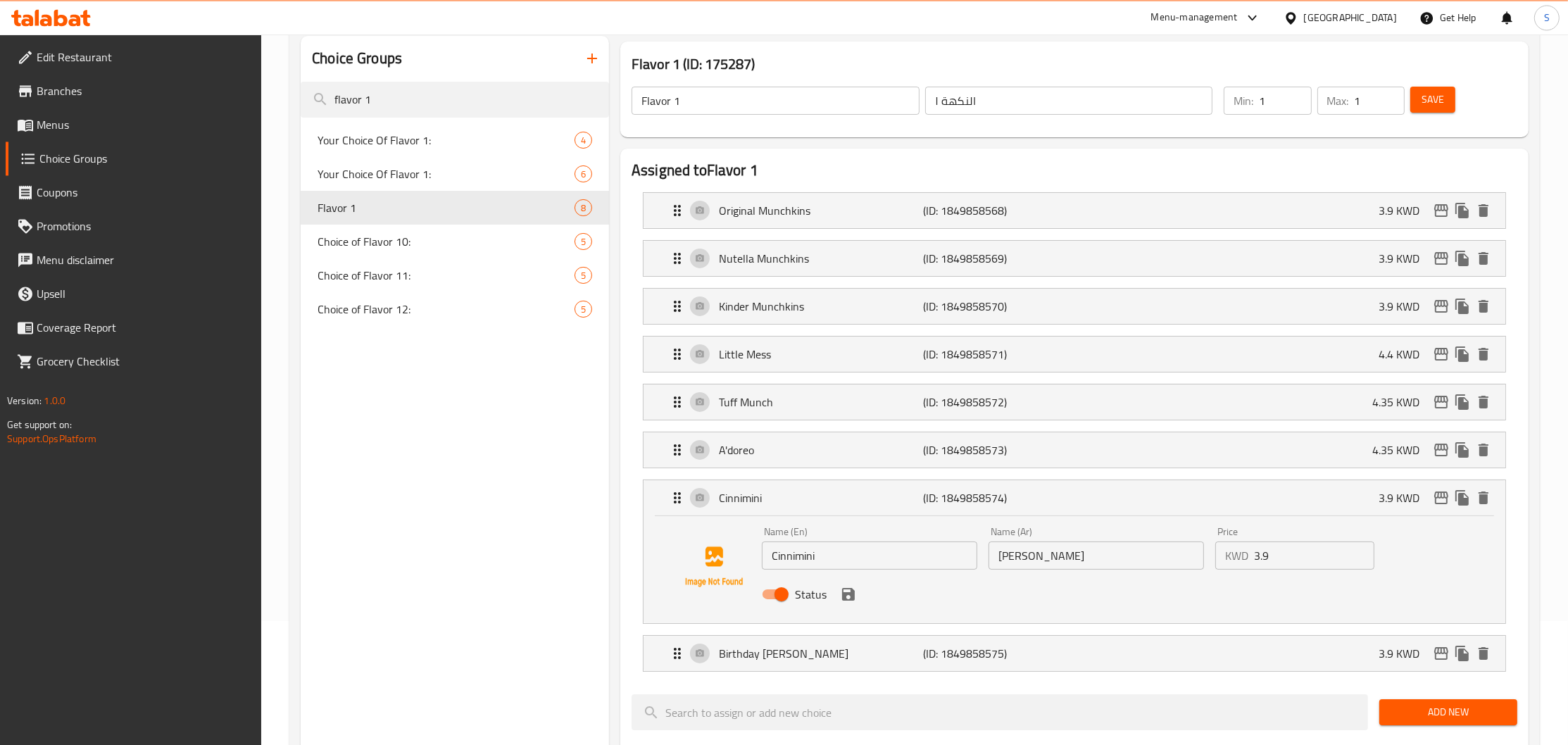
scroll to position [0, 0]
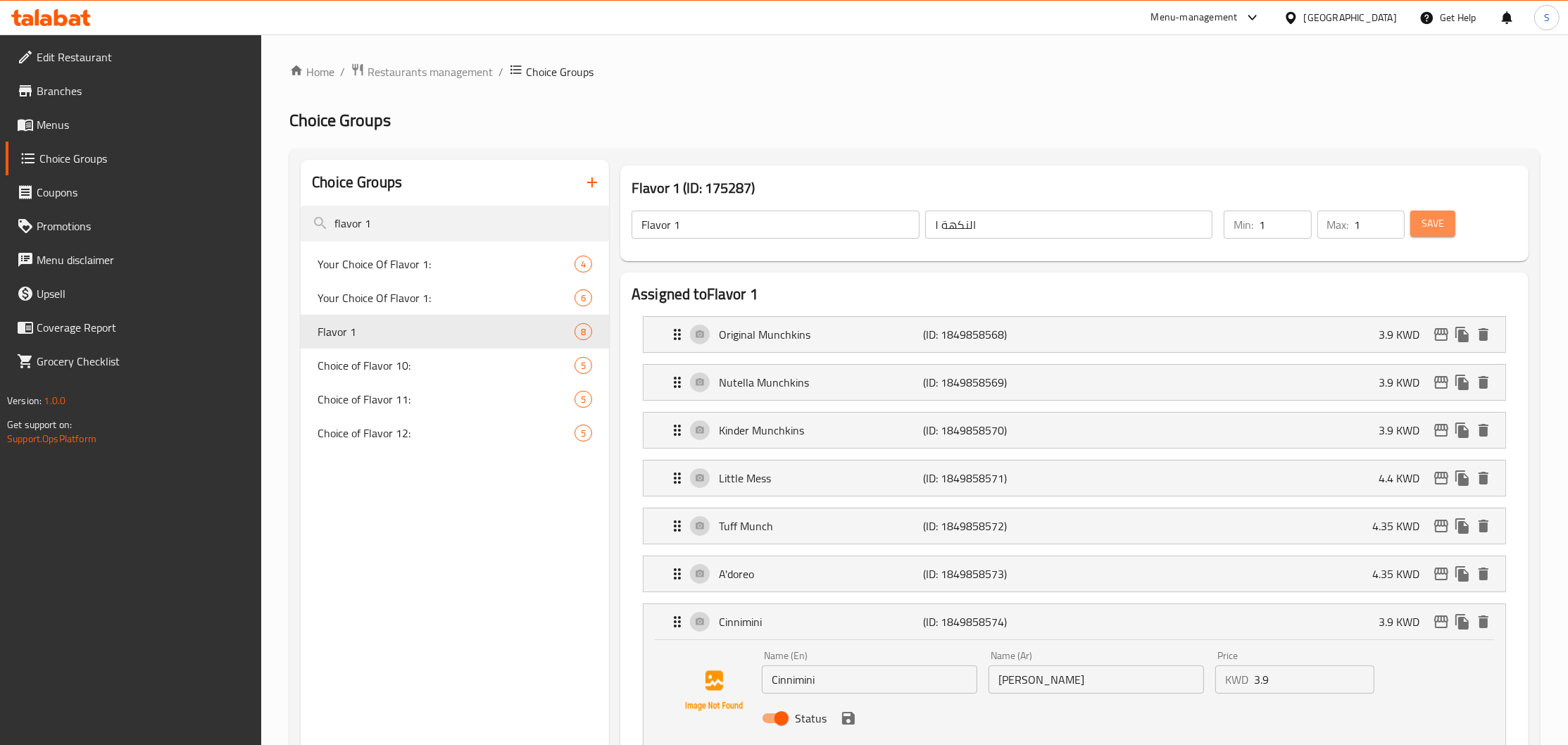
click at [1412, 233] on button "Save" at bounding box center [1432, 224] width 45 height 26
